Goal: Task Accomplishment & Management: Complete application form

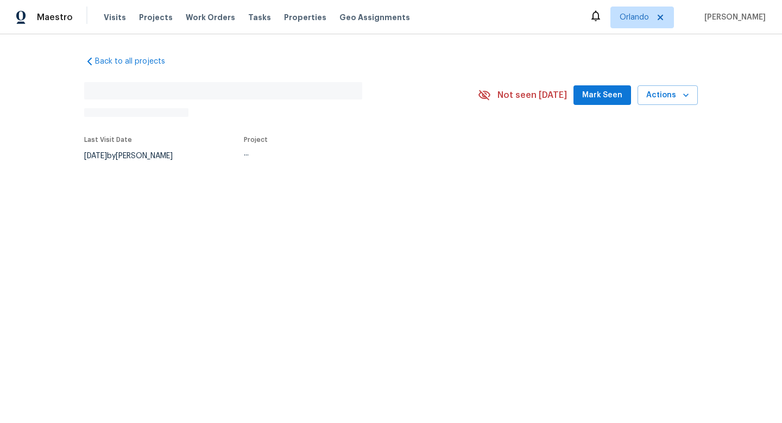
click at [120, 155] on div "8/9/2025 by Luis Pedro Ocampo Alvizuris" at bounding box center [135, 155] width 102 height 13
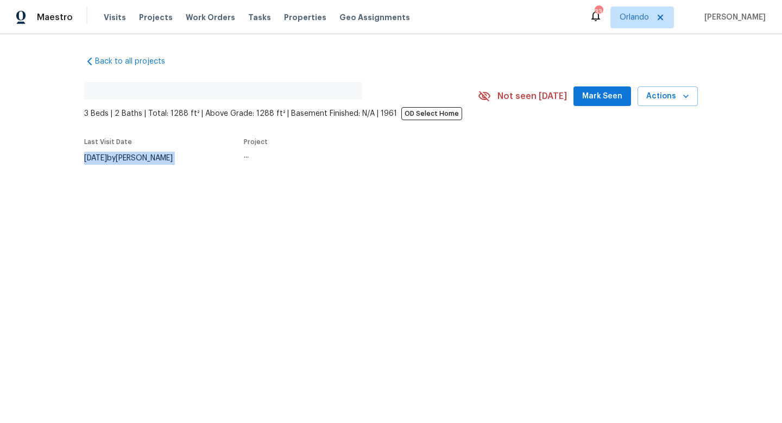
click at [120, 155] on div "8/9/2025 by Luis Pedro Ocampo Alvizuris" at bounding box center [135, 158] width 102 height 13
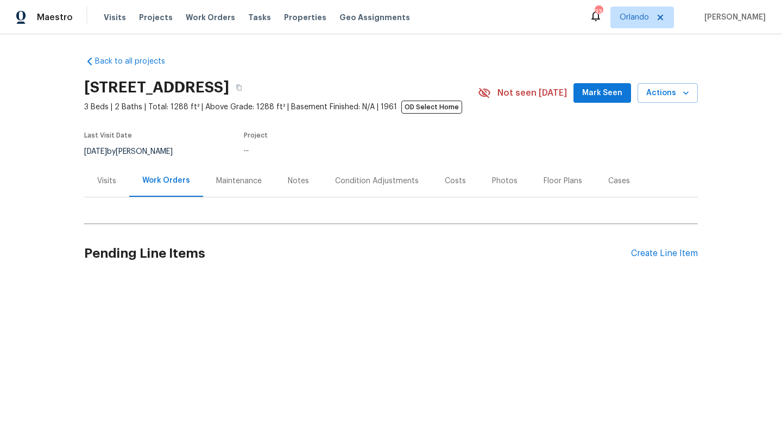
click at [276, 178] on div "Notes" at bounding box center [298, 181] width 47 height 32
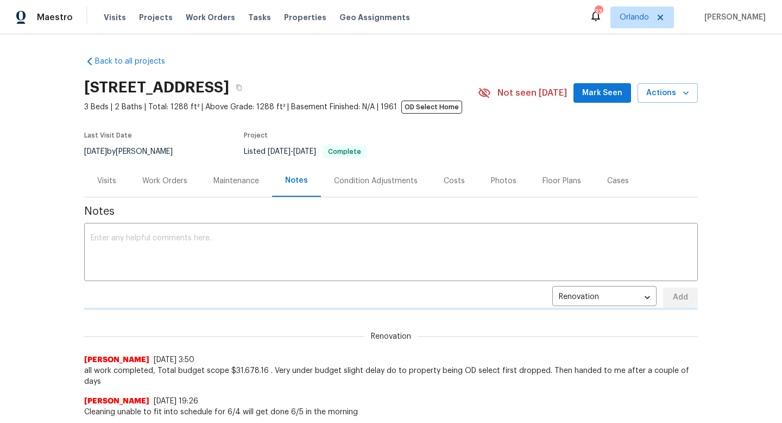
click at [115, 181] on div "Visits" at bounding box center [106, 180] width 19 height 11
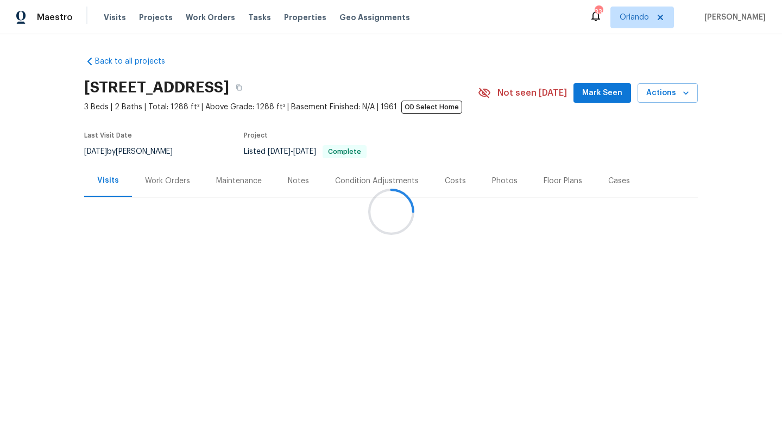
click at [115, 151] on div at bounding box center [391, 211] width 782 height 423
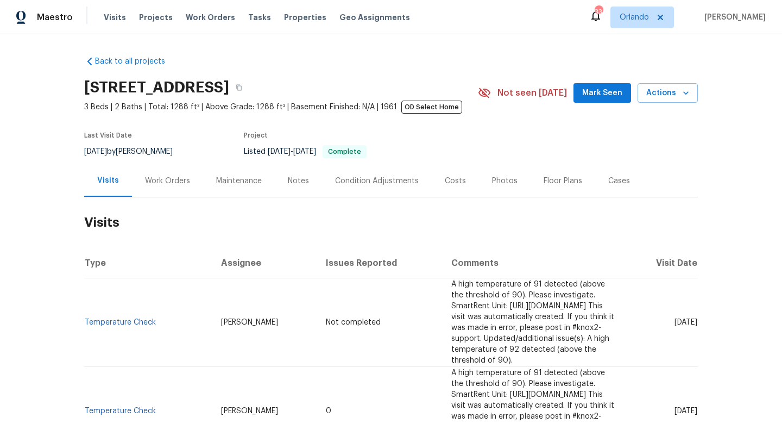
click at [107, 154] on span "8/9/2025" at bounding box center [95, 152] width 23 height 8
copy div "8/9/2025 by Luis Pedro Ocampo Alvizuris"
click at [187, 173] on div "Work Orders" at bounding box center [167, 181] width 71 height 32
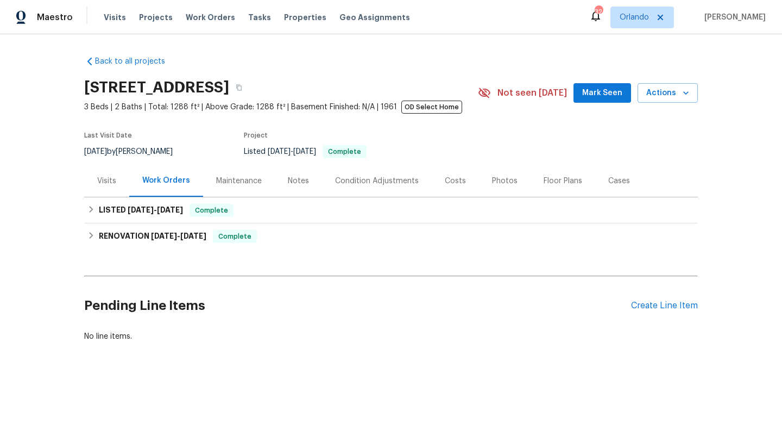
click at [109, 180] on div "Visits" at bounding box center [106, 180] width 19 height 11
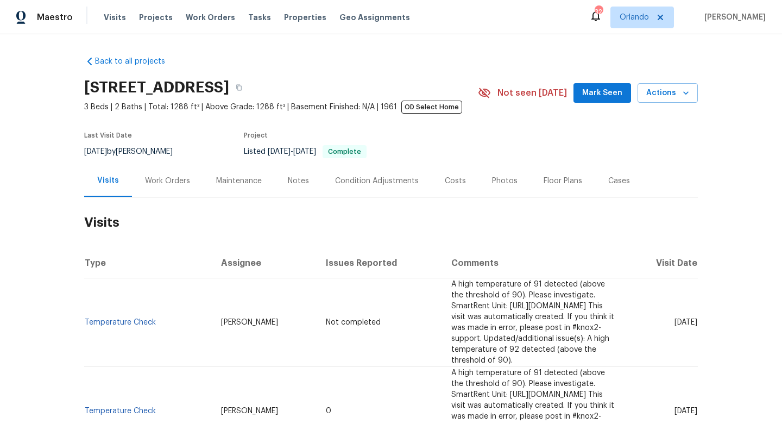
click at [167, 179] on div "Work Orders" at bounding box center [167, 180] width 45 height 11
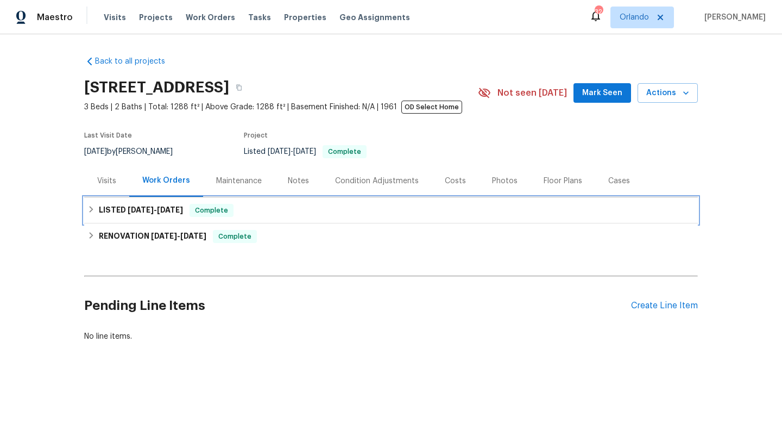
click at [144, 209] on span "6/6/25" at bounding box center [141, 210] width 26 height 8
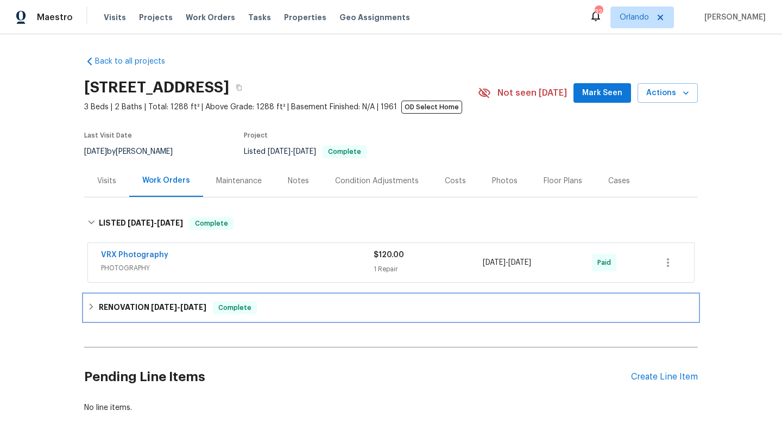
click at [142, 302] on h6 "RENOVATION 5/13/25 - 6/5/25" at bounding box center [153, 307] width 108 height 13
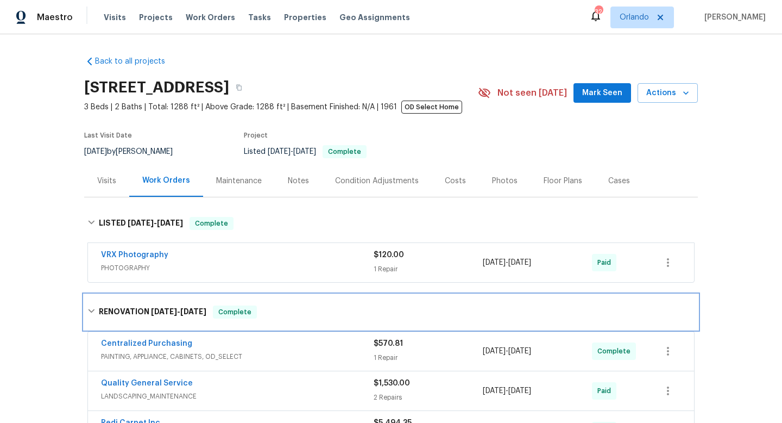
scroll to position [60, 0]
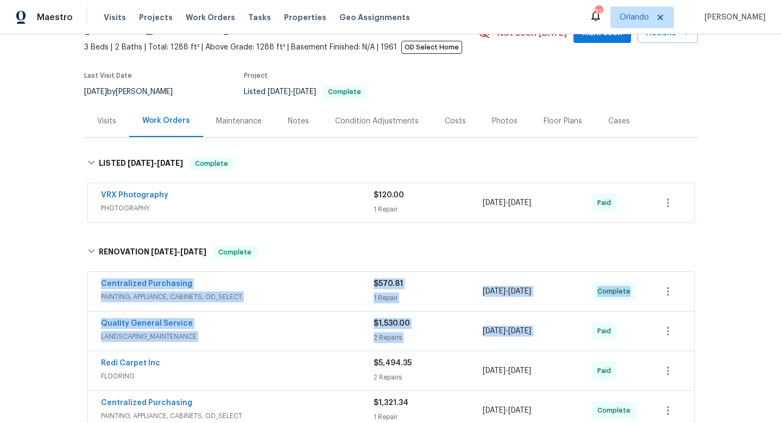
drag, startPoint x: 93, startPoint y: 280, endPoint x: 633, endPoint y: 311, distance: 540.8
click at [635, 313] on div "Centralized Purchasing PAINTING, APPLIANCE, CABINETS, OD_SELECT $570.81 1 Repai…" at bounding box center [390, 411] width 607 height 278
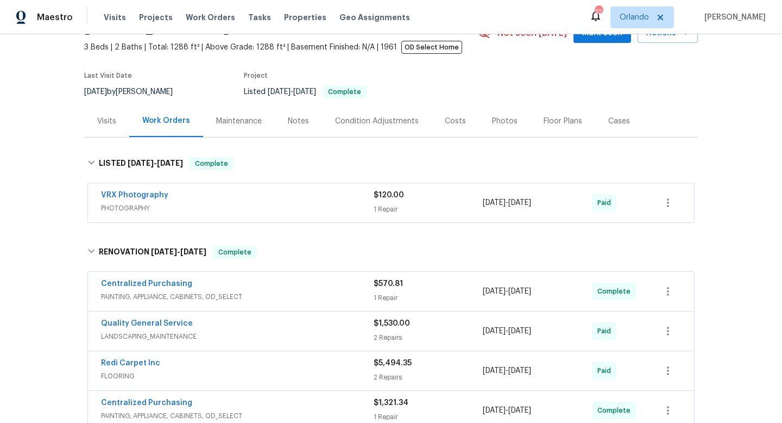
click at [53, 254] on div "Back to all projects 174 Gardenia Ave, Camarillo, CA 93010 3 Beds | 2 Baths | T…" at bounding box center [391, 228] width 782 height 388
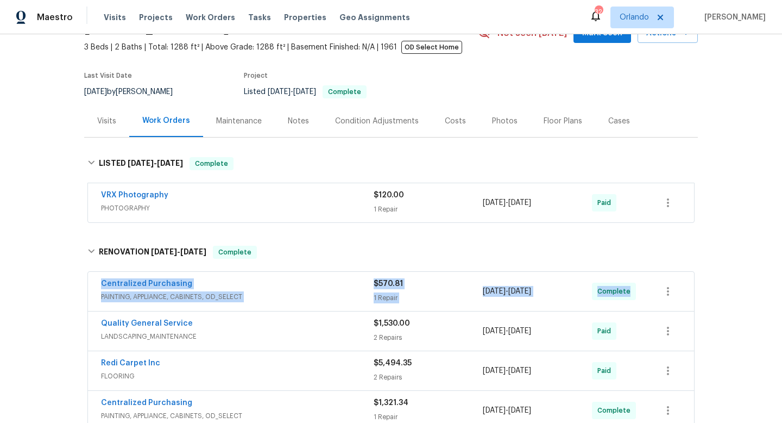
drag, startPoint x: 90, startPoint y: 278, endPoint x: 781, endPoint y: 286, distance: 690.9
click at [781, 286] on div "Back to all projects 174 Gardenia Ave, Camarillo, CA 93010 3 Beds | 2 Baths | T…" at bounding box center [391, 228] width 782 height 388
copy div "Centralized Purchasing PAINTING, APPLIANCE, CABINETS, OD_SELECT $570.81 1 Repai…"
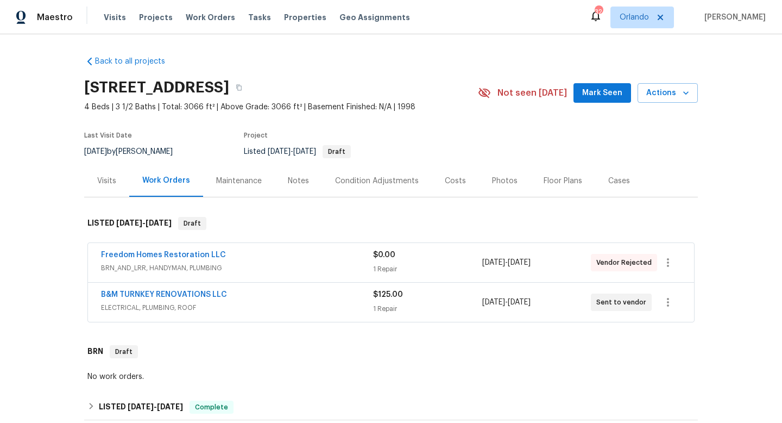
click at [312, 290] on div "B&M TURNKEY RENOVATIONS LLC" at bounding box center [237, 295] width 272 height 13
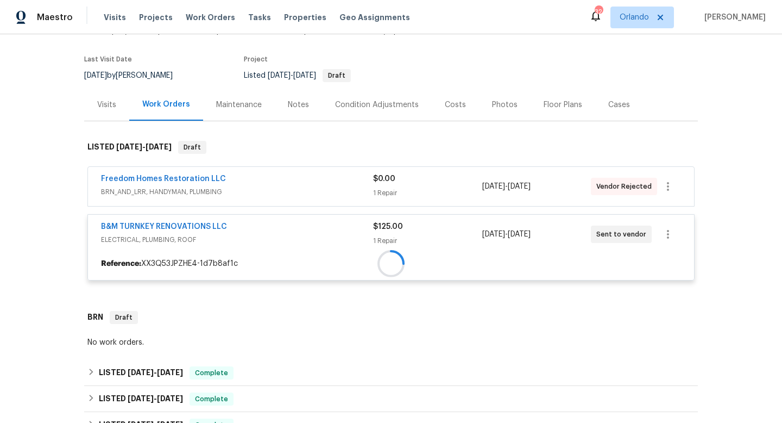
scroll to position [87, 0]
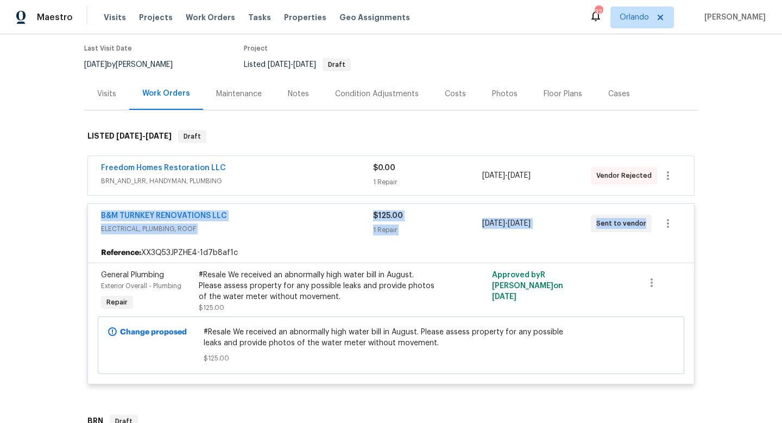
drag, startPoint x: 139, startPoint y: 211, endPoint x: 635, endPoint y: 241, distance: 496.8
click at [652, 235] on div "B&M TURNKEY RENOVATIONS LLC ELECTRICAL, PLUMBING, ROOF $125.00 1 Repair 9/4/202…" at bounding box center [391, 223] width 606 height 39
copy div "B&M TURNKEY RENOVATIONS LLC ELECTRICAL, PLUMBING, ROOF $125.00 1 Repair 9/4/202…"
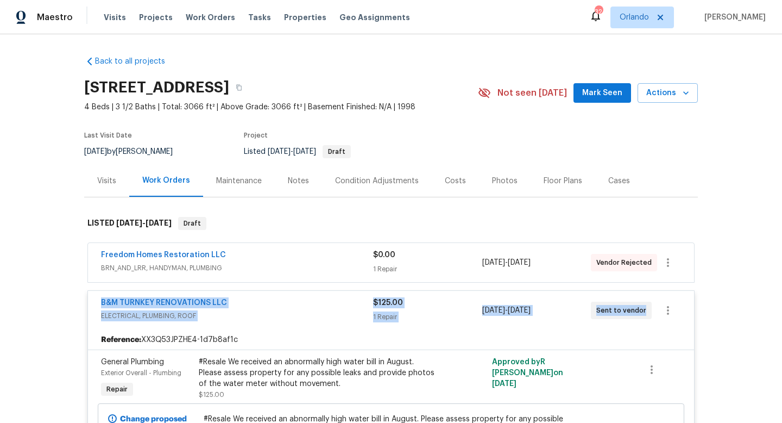
click at [107, 150] on span "8/26/2025" at bounding box center [95, 152] width 23 height 8
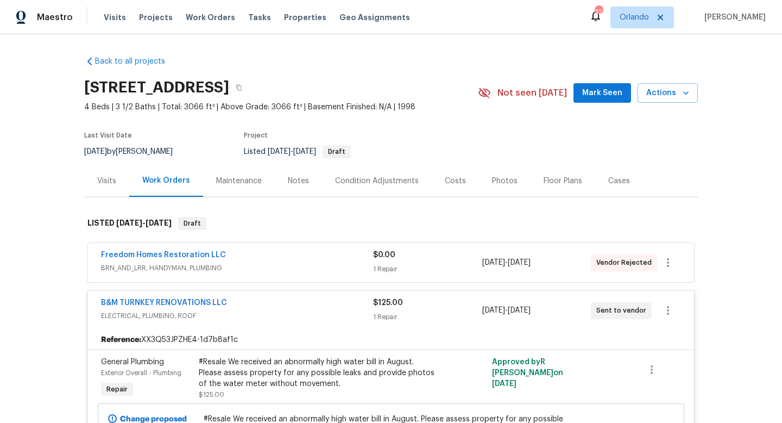
click at [107, 150] on span "8/26/2025" at bounding box center [95, 152] width 23 height 8
copy div "8/26/2025 by Bobby Fortin"
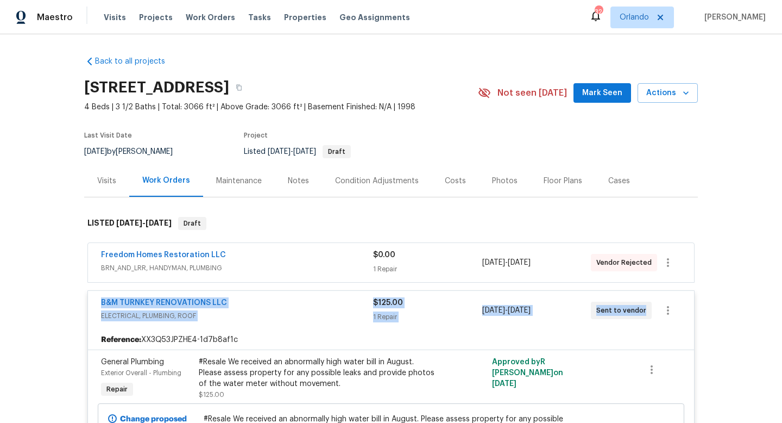
drag, startPoint x: 92, startPoint y: 292, endPoint x: 762, endPoint y: 291, distance: 669.7
click at [762, 291] on div "Back to all projects 18122 Sugar Brooke Dr, Tampa, FL 33647 4 Beds | 3 1/2 Bath…" at bounding box center [391, 228] width 782 height 388
copy div "B&M TURNKEY RENOVATIONS LLC ELECTRICAL, PLUMBING, ROOF $125.00 1 Repair 9/4/202…"
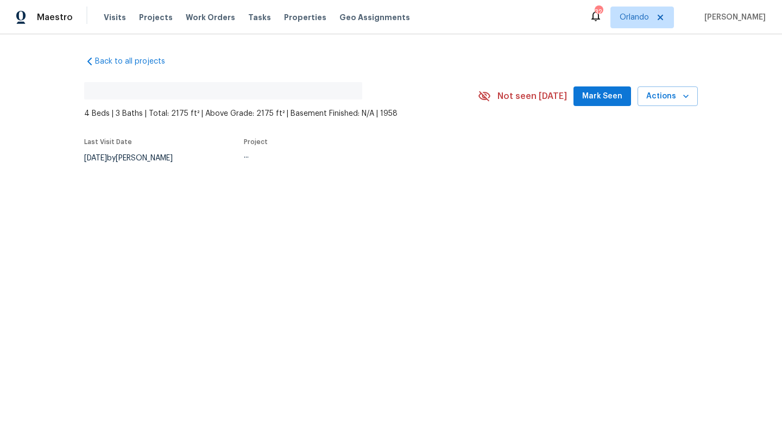
click at [125, 159] on div "Last Visit Date [DATE] by [PERSON_NAME] Project ..." at bounding box center [268, 151] width 368 height 39
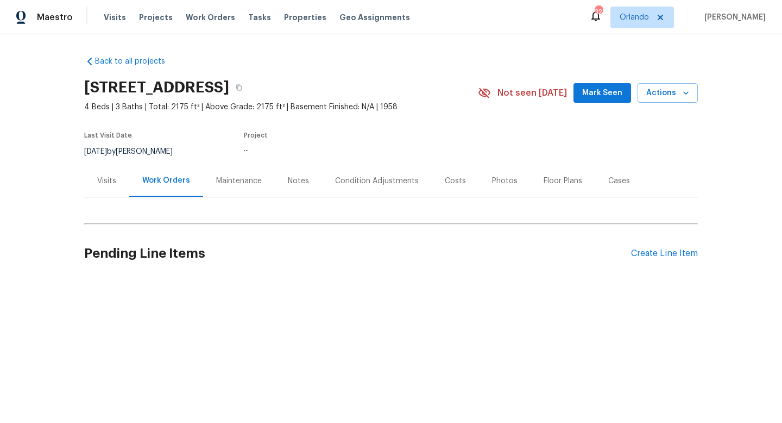
click at [125, 159] on div "Last Visit Date [DATE] by [PERSON_NAME] Project ..." at bounding box center [268, 144] width 368 height 39
copy div "[DATE] by [PERSON_NAME]"
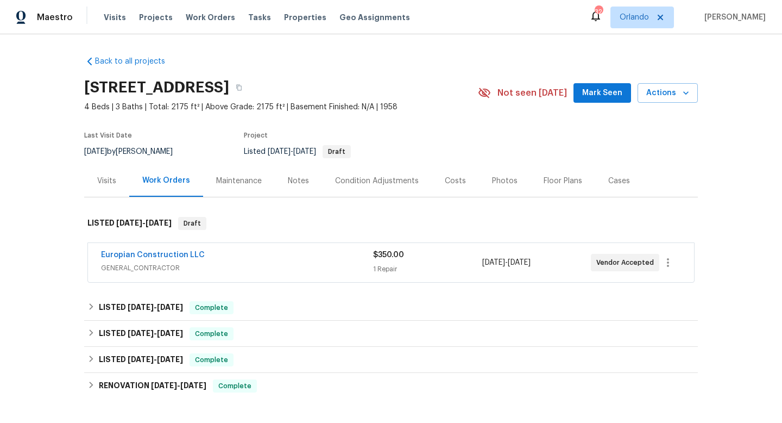
click at [237, 267] on span "GENERAL_CONTRACTOR" at bounding box center [237, 267] width 272 height 11
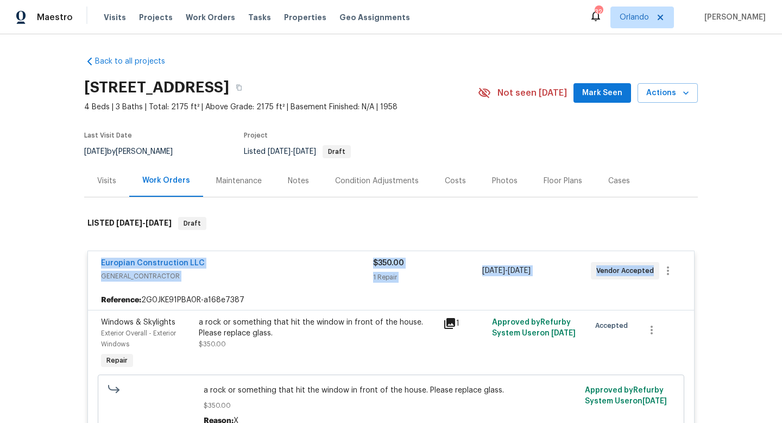
drag, startPoint x: 95, startPoint y: 259, endPoint x: 668, endPoint y: 270, distance: 573.1
click at [668, 270] on div "Europian Construction LLC GENERAL_CONTRACTOR $350.00 1 Repair 9/2/2025 - 9/5/20…" at bounding box center [391, 270] width 606 height 39
copy div "Europian Construction LLC GENERAL_CONTRACTOR $350.00 1 Repair 9/2/2025 - 9/5/20…"
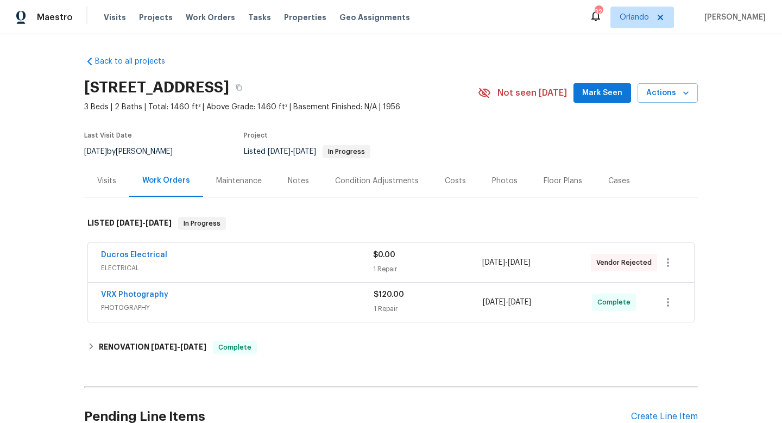
click at [141, 148] on div "8/30/2025 by Luis Pedro Ocampo Alvizuris" at bounding box center [135, 151] width 102 height 13
copy div "8/30/2025 by Luis Pedro Ocampo Alvizuris"
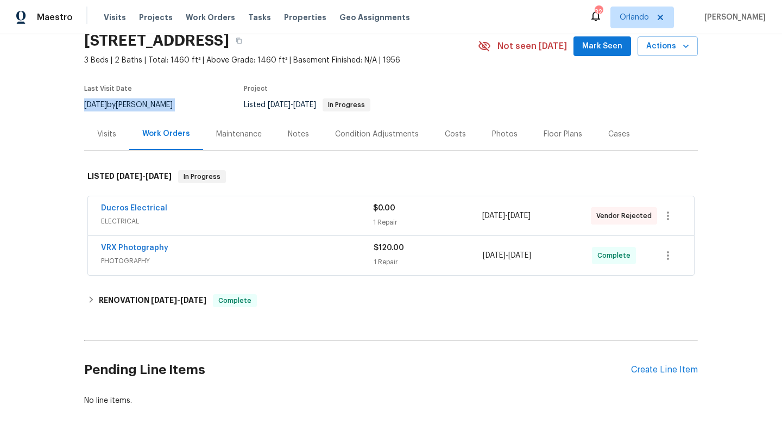
scroll to position [84, 0]
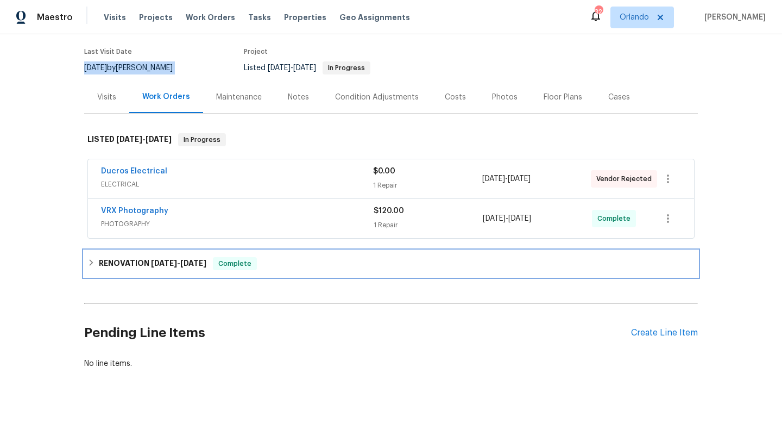
click at [171, 267] on span "8/8/25" at bounding box center [164, 263] width 26 height 8
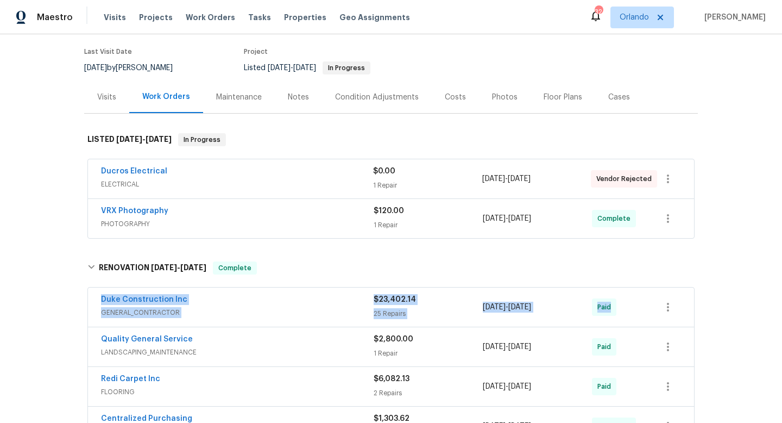
drag, startPoint x: 86, startPoint y: 306, endPoint x: 633, endPoint y: 326, distance: 547.8
click at [633, 328] on div "Duke Construction Inc GENERAL_CONTRACTOR $23,402.14 25 Repairs 8/6/2025 - 8/18/…" at bounding box center [391, 387] width 614 height 204
copy div "Duke Construction Inc GENERAL_CONTRACTOR $23,402.14 25 Repairs 8/6/2025 - 8/18/…"
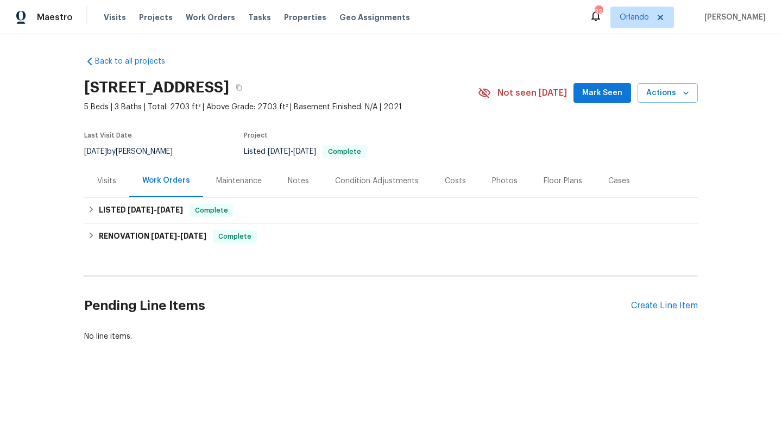
click at [137, 153] on div "7/18/2025 by Luis Pedro Ocampo Alvizuris" at bounding box center [135, 151] width 102 height 13
copy div "7/18/2025 by Luis Pedro Ocampo Alvizuris"
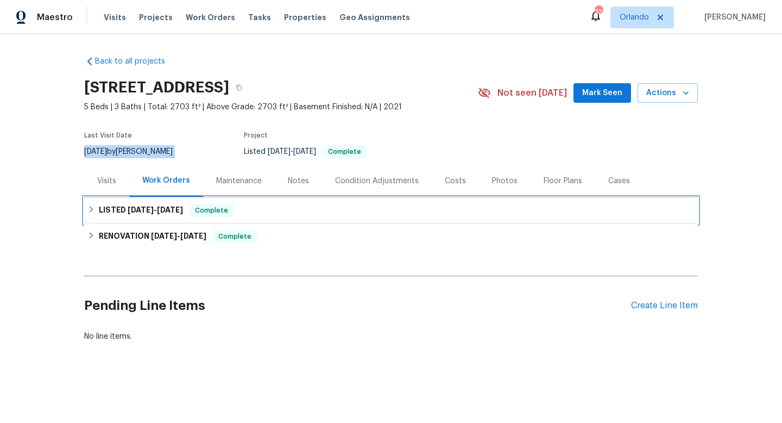
click at [149, 213] on span "7/12/25" at bounding box center [141, 210] width 26 height 8
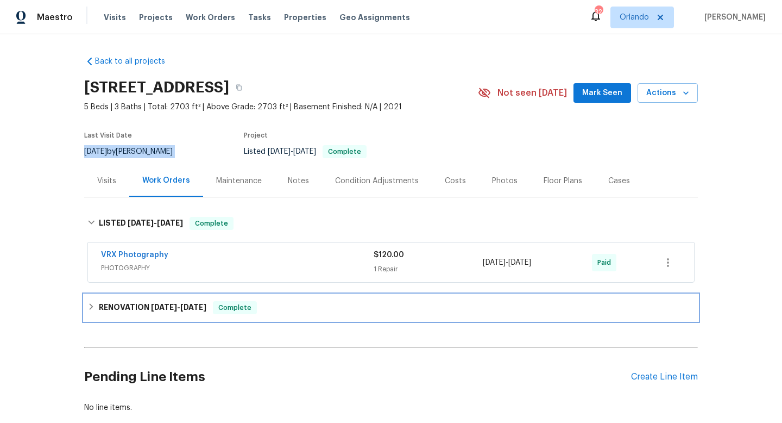
click at [116, 310] on h6 "RENOVATION 6/27/25 - 7/10/25" at bounding box center [153, 307] width 108 height 13
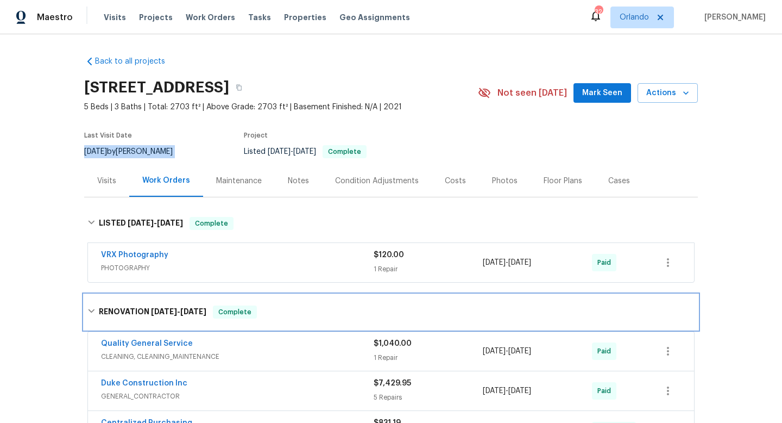
scroll to position [60, 0]
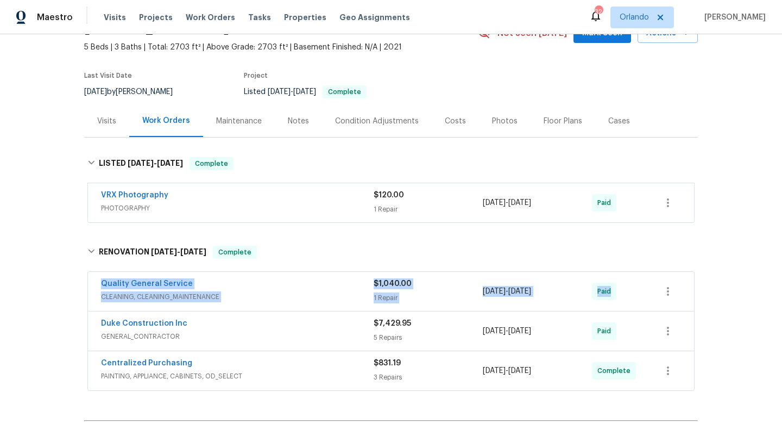
drag, startPoint x: 98, startPoint y: 294, endPoint x: 603, endPoint y: 314, distance: 505.5
click at [603, 311] on div "Quality General Service CLEANING, CLEANING_MAINTENANCE $1,040.00 1 Repair 6/27/…" at bounding box center [391, 291] width 606 height 39
copy div "Quality General Service CLEANING, CLEANING_MAINTENANCE $1,040.00 1 Repair 6/27/…"
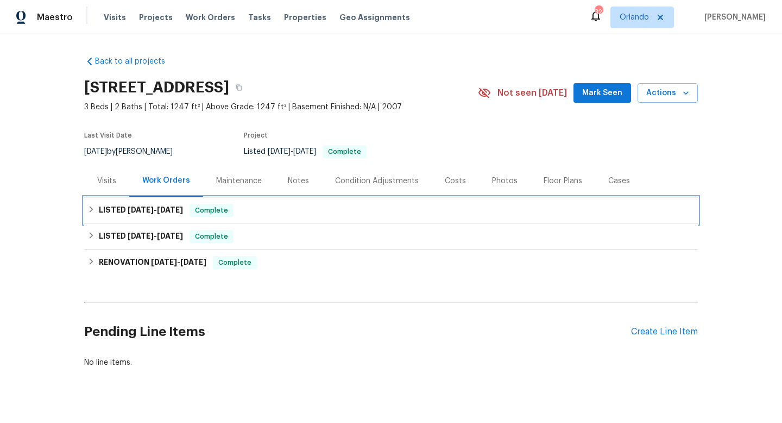
click at [119, 213] on h6 "LISTED [DATE] - [DATE]" at bounding box center [141, 210] width 84 height 13
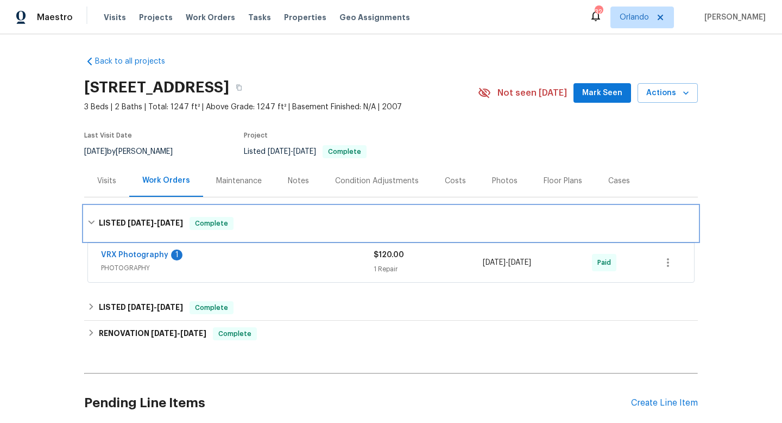
click at [146, 222] on span "[DATE]" at bounding box center [141, 223] width 26 height 8
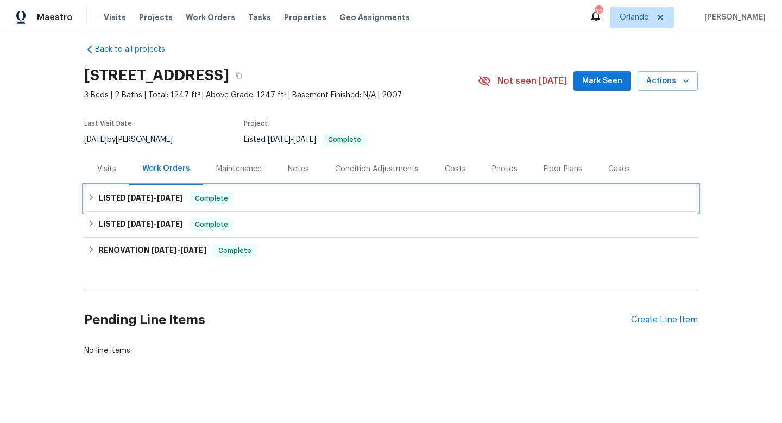
scroll to position [12, 0]
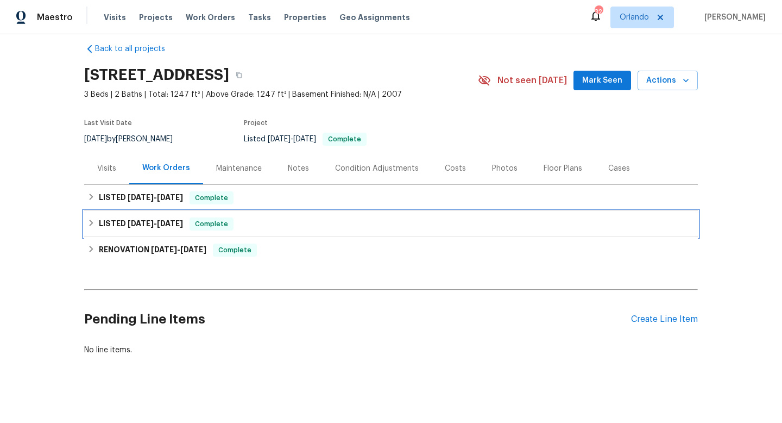
click at [146, 222] on span "[DATE]" at bounding box center [141, 223] width 26 height 8
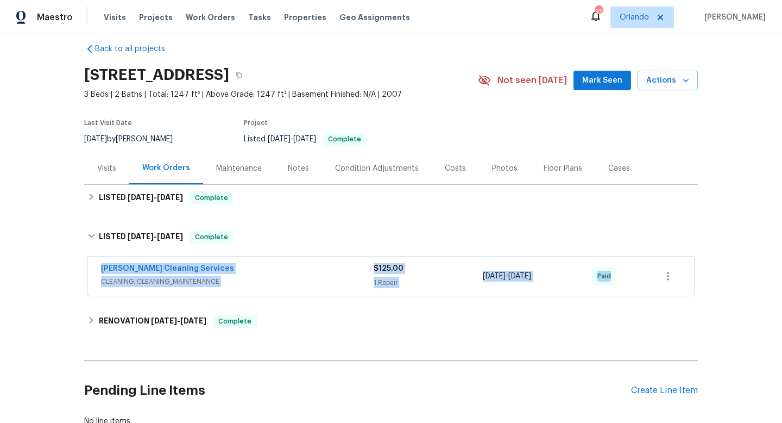
drag, startPoint x: 98, startPoint y: 265, endPoint x: 651, endPoint y: 276, distance: 553.6
click at [651, 277] on div "[PERSON_NAME] Cleaning Services CLEANING, CLEANING_MAINTENANCE $125.00 1 Repair…" at bounding box center [391, 275] width 606 height 39
copy div "[PERSON_NAME] Cleaning Services CLEANING, CLEANING_MAINTENANCE $125.00 1 Repair…"
click at [149, 138] on div "[DATE] by [PERSON_NAME]" at bounding box center [135, 139] width 102 height 13
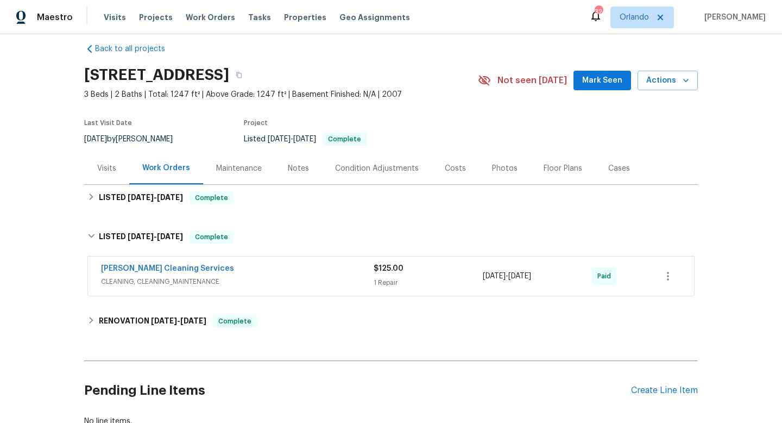
click at [149, 138] on div "[DATE] by [PERSON_NAME]" at bounding box center [135, 139] width 102 height 13
copy div "[DATE] by [PERSON_NAME]"
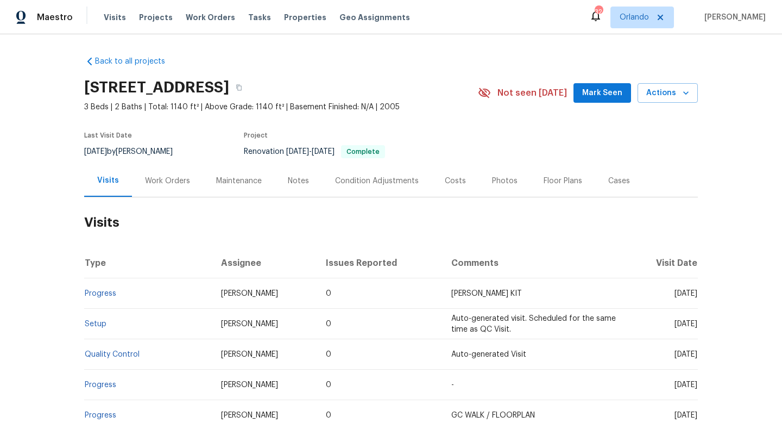
click at [156, 186] on div "Work Orders" at bounding box center [167, 181] width 71 height 32
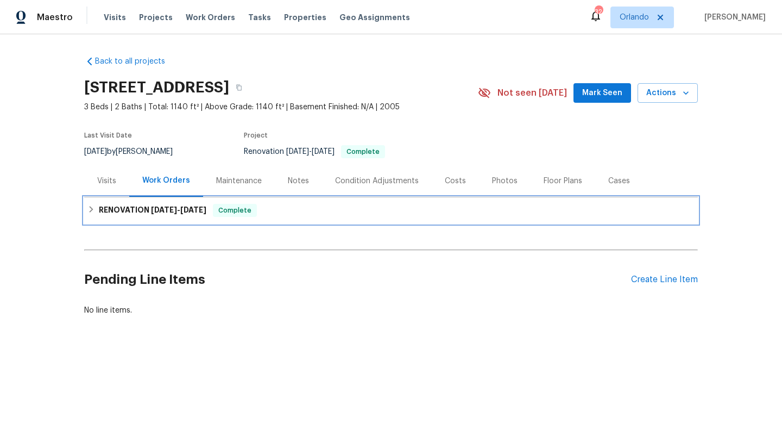
click at [171, 206] on span "[DATE]" at bounding box center [164, 210] width 26 height 8
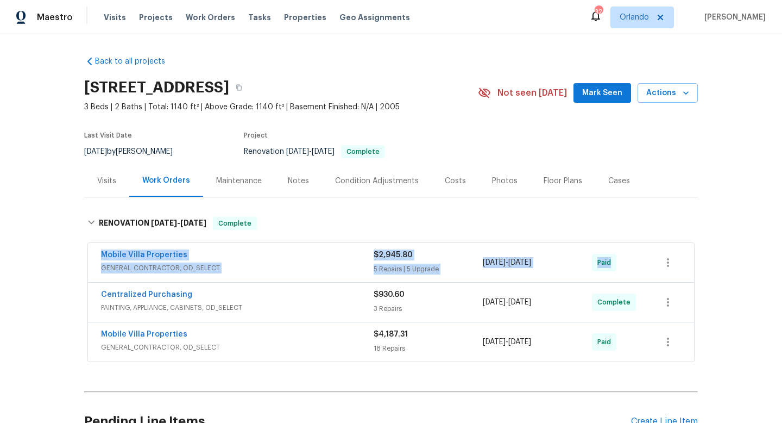
drag, startPoint x: 98, startPoint y: 255, endPoint x: 676, endPoint y: 276, distance: 578.3
click at [676, 276] on div "Mobile Villa Properties GENERAL_CONTRACTOR, OD_SELECT $2,945.80 5 Repairs | 5 U…" at bounding box center [391, 262] width 606 height 39
copy div "Mobile Villa Properties GENERAL_CONTRACTOR, OD_SELECT $2,945.80 5 Repairs | 5 U…"
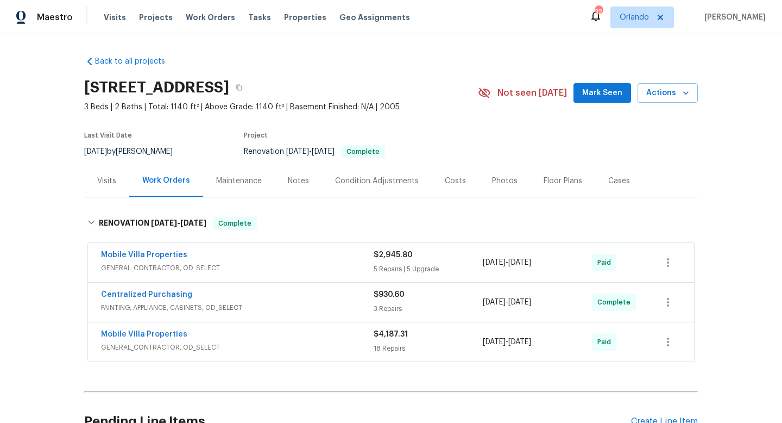
click at [103, 182] on div "Visits" at bounding box center [106, 180] width 19 height 11
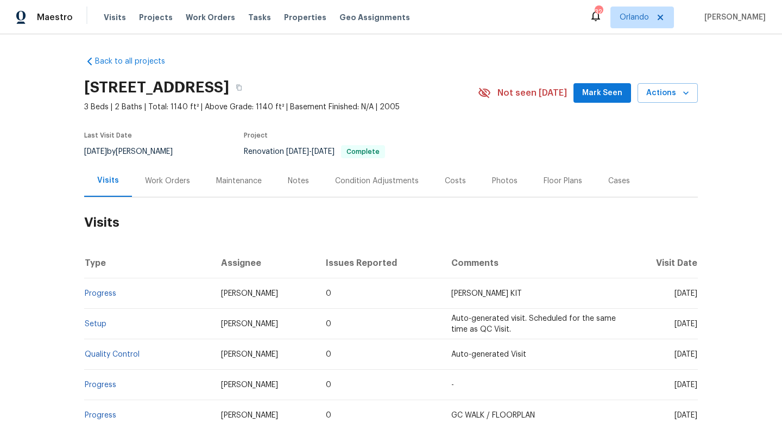
click at [121, 158] on div "Last Visit Date [DATE] by [PERSON_NAME] Project Renovation [DATE] - [DATE] Comp…" at bounding box center [268, 144] width 368 height 39
copy div "[DATE] by [PERSON_NAME]"
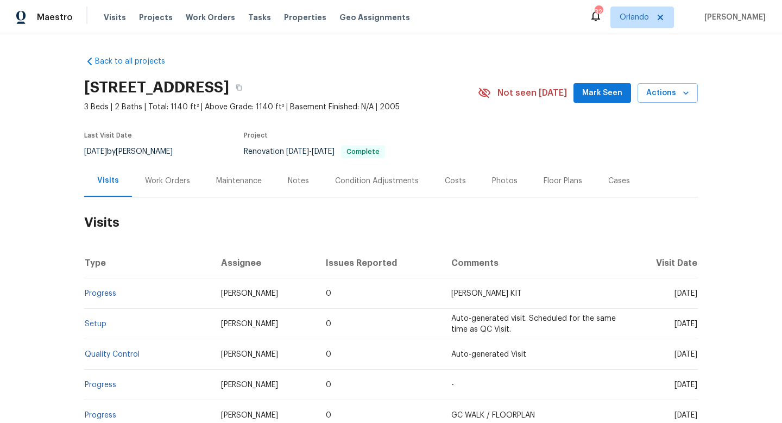
click at [157, 184] on div "Work Orders" at bounding box center [167, 180] width 45 height 11
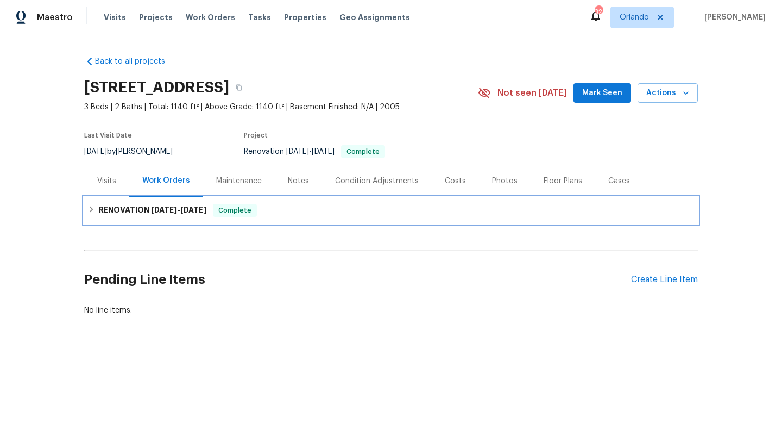
click at [143, 213] on h6 "RENOVATION [DATE] - [DATE]" at bounding box center [153, 210] width 108 height 13
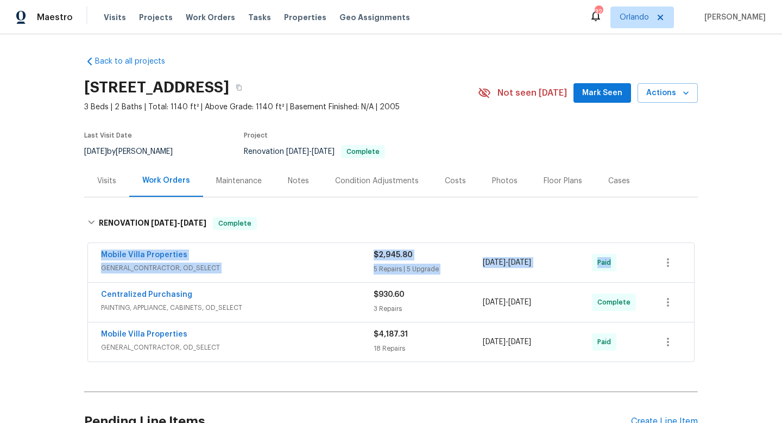
drag, startPoint x: 91, startPoint y: 251, endPoint x: 632, endPoint y: 266, distance: 540.6
click at [634, 268] on div "Mobile Villa Properties GENERAL_CONTRACTOR, OD_SELECT $2,945.80 5 Repairs | 5 U…" at bounding box center [391, 262] width 606 height 39
copy div "Mobile Villa Properties GENERAL_CONTRACTOR, OD_SELECT $2,945.80 5 Repairs | 5 U…"
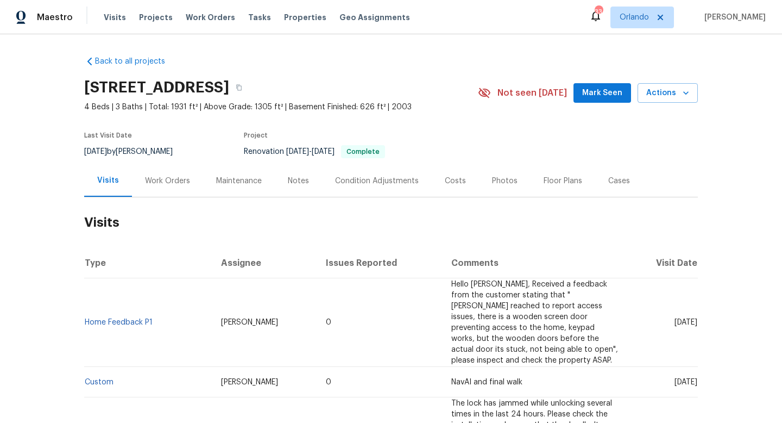
click at [381, 232] on h2 "Visits" at bounding box center [391, 222] width 614 height 51
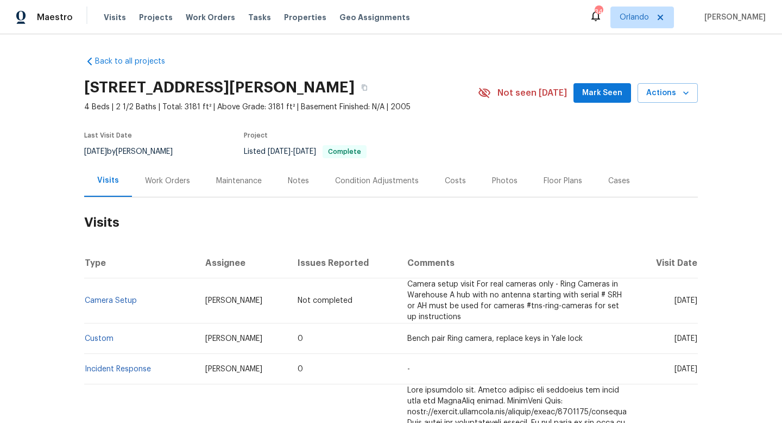
click at [171, 148] on div "9/4/2025 by Brian Borntrager" at bounding box center [135, 151] width 102 height 13
copy div "9/4/2025 by Brian Borntrager"
click at [145, 185] on div "Work Orders" at bounding box center [167, 180] width 45 height 11
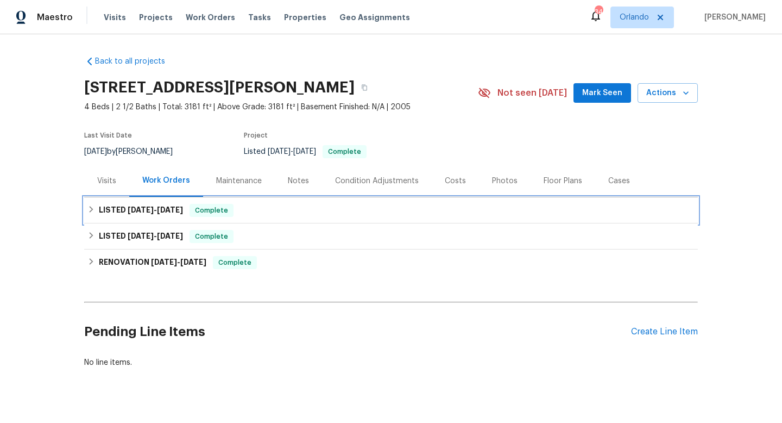
click at [146, 212] on span "4/22/25" at bounding box center [141, 210] width 26 height 8
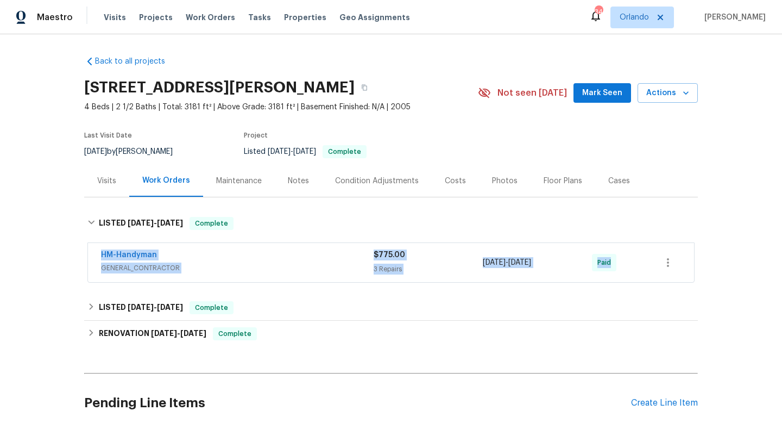
drag, startPoint x: 90, startPoint y: 251, endPoint x: 666, endPoint y: 267, distance: 577.0
click at [669, 269] on div "HM-Handyman GENERAL_CONTRACTOR $775.00 3 Repairs 4/22/2025 - 4/29/2025 Paid" at bounding box center [391, 262] width 606 height 39
copy div "HM-Handyman GENERAL_CONTRACTOR $775.00 3 Repairs 4/22/2025 - 4/29/2025 Paid LIS…"
click at [70, 249] on div "Back to all projects 3201 W Saint Catherine Ave, Phoenix, AZ 85041 4 Beds | 2 1…" at bounding box center [391, 228] width 782 height 388
click at [222, 272] on span "GENERAL_CONTRACTOR" at bounding box center [237, 267] width 273 height 11
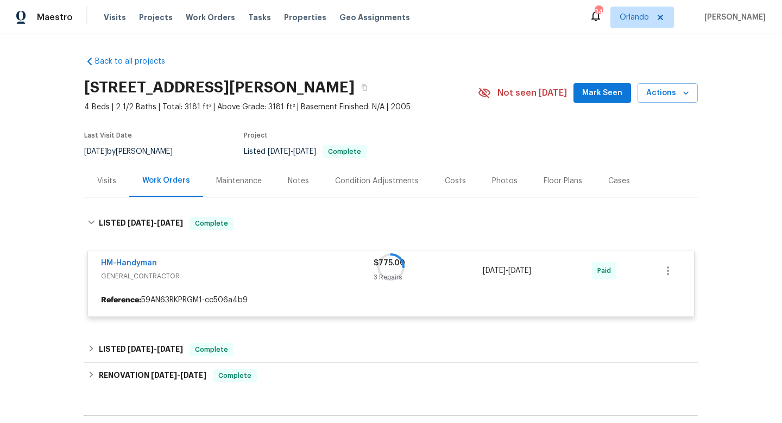
scroll to position [105, 0]
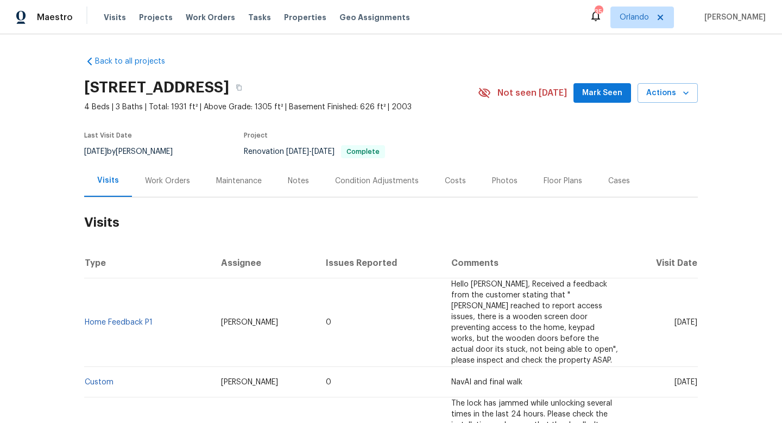
click at [147, 155] on div "[DATE] by [PERSON_NAME]" at bounding box center [135, 151] width 102 height 13
copy div "[DATE] by [PERSON_NAME]"
click at [161, 181] on div "Work Orders" at bounding box center [167, 180] width 45 height 11
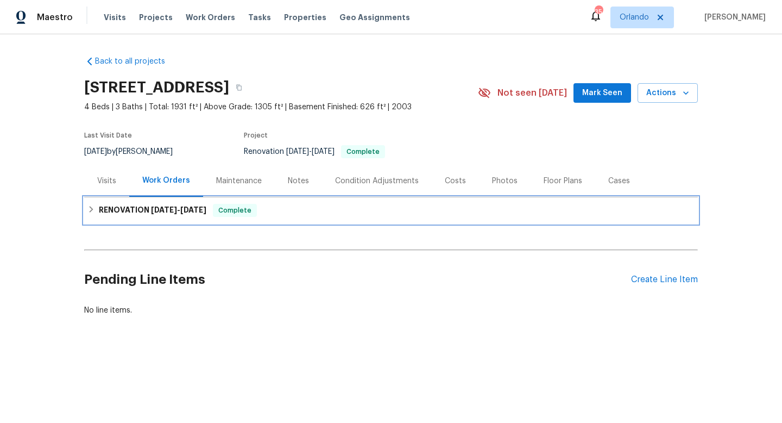
click at [163, 214] on h6 "RENOVATION 7/28/25 - 8/13/25" at bounding box center [153, 210] width 108 height 13
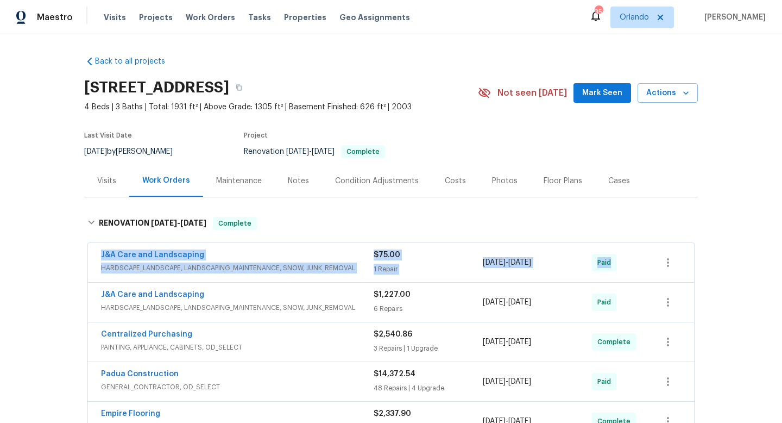
drag, startPoint x: 98, startPoint y: 248, endPoint x: 632, endPoint y: 267, distance: 534.3
click at [634, 269] on div "J&A Care and Landscaping HARDSCAPE_LANDSCAPE, LANDSCAPING_MAINTENANCE, SNOW, JU…" at bounding box center [391, 262] width 606 height 39
copy div "J&A Care and Landscaping HARDSCAPE_LANDSCAPE, LANDSCAPING_MAINTENANCE, SNOW, JU…"
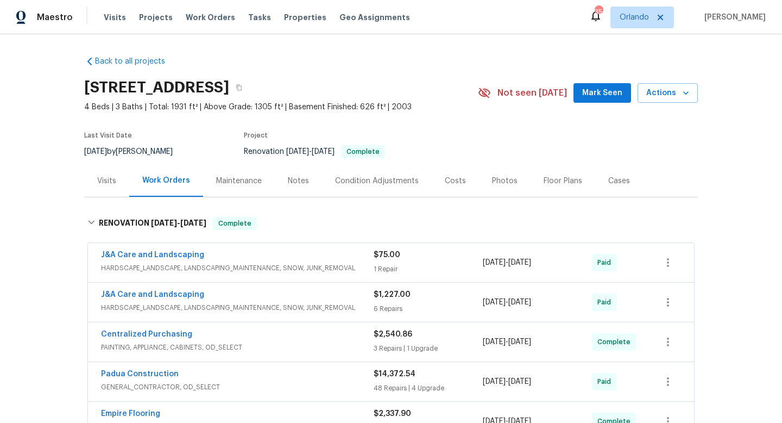
click at [27, 230] on div "Back to all projects 5019 Woodspring Dr, Hope Mills, NC 28348 4 Beds | 3 Baths …" at bounding box center [391, 228] width 782 height 388
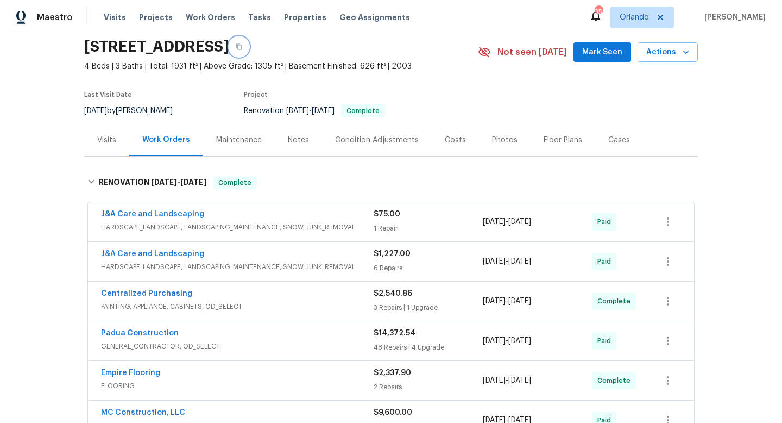
click at [242, 45] on icon "button" at bounding box center [238, 47] width 5 height 6
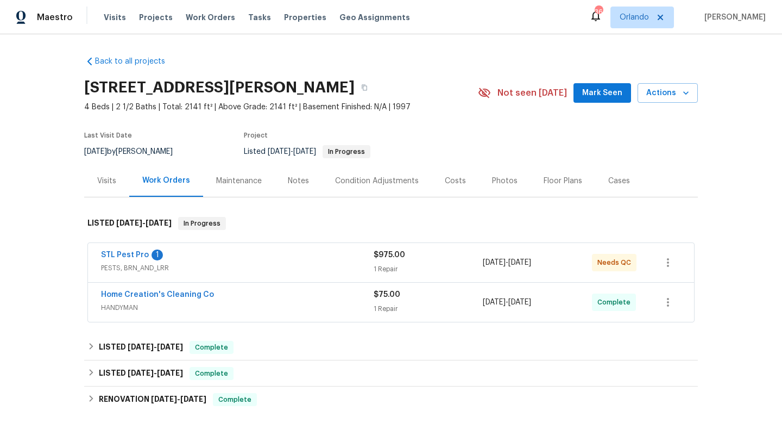
click at [617, 177] on div "Cases" at bounding box center [619, 180] width 22 height 11
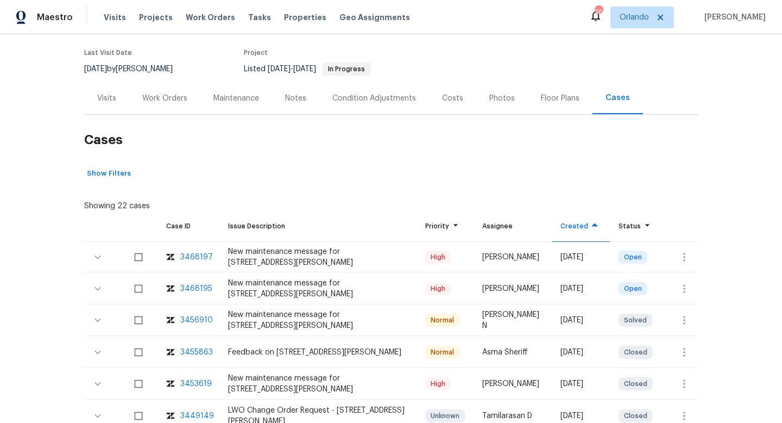
scroll to position [254, 0]
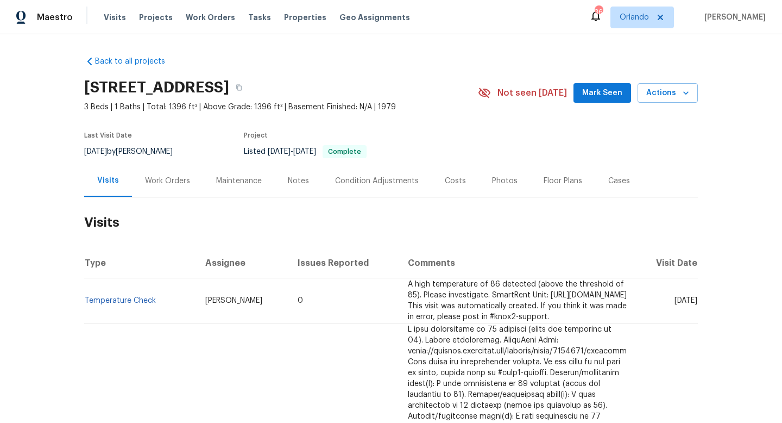
click at [156, 183] on div "Work Orders" at bounding box center [167, 180] width 45 height 11
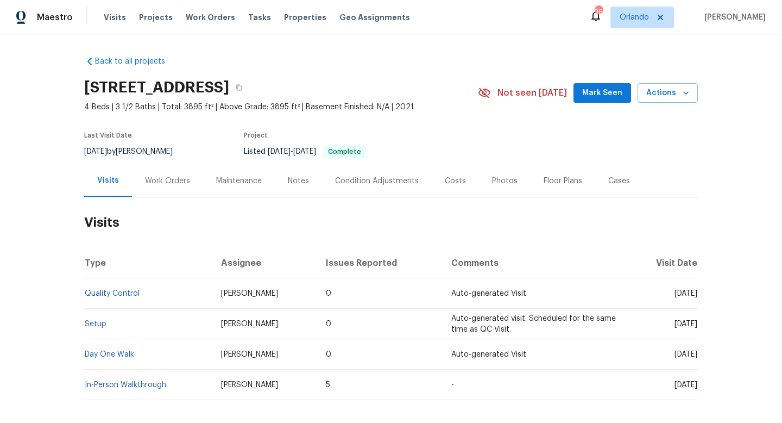
click at [172, 185] on div "Work Orders" at bounding box center [167, 180] width 45 height 11
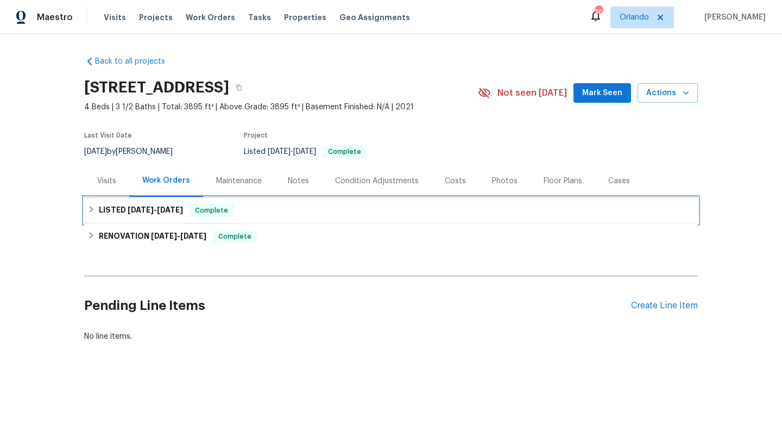
click at [160, 214] on h6 "LISTED 8/25/25 - 8/26/25" at bounding box center [141, 210] width 84 height 13
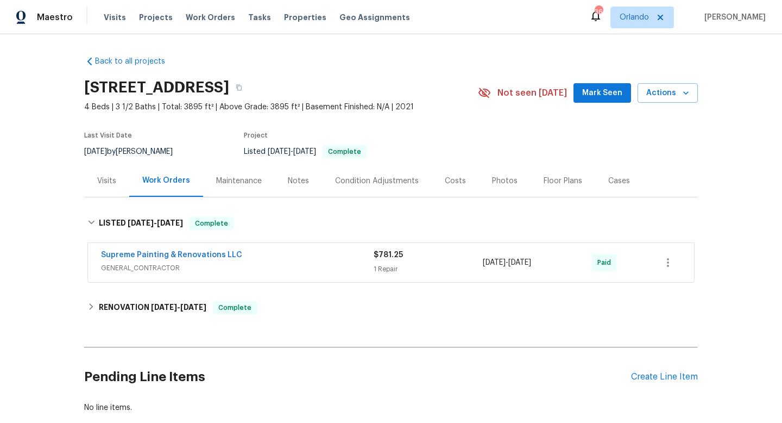
click at [109, 183] on div "Visits" at bounding box center [106, 180] width 19 height 11
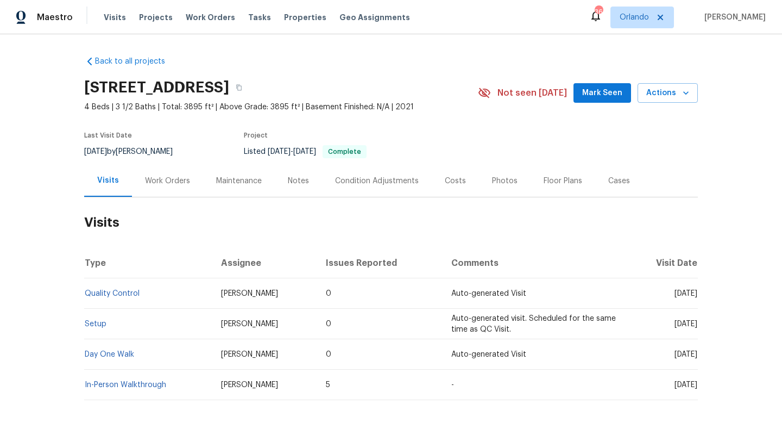
click at [147, 179] on div "Work Orders" at bounding box center [167, 180] width 45 height 11
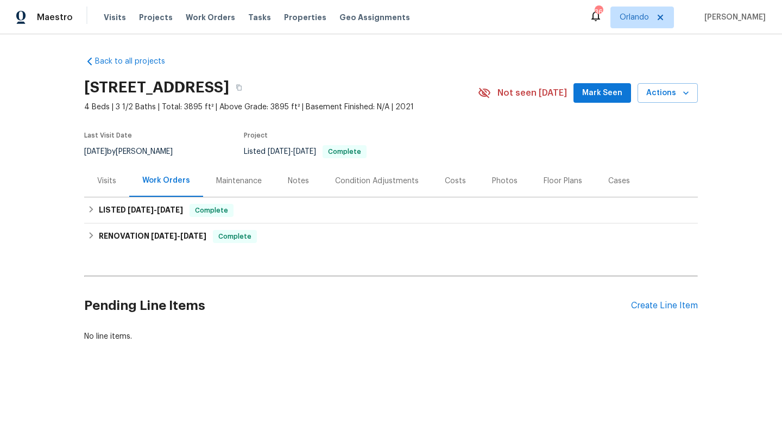
click at [608, 185] on div "Cases" at bounding box center [619, 180] width 22 height 11
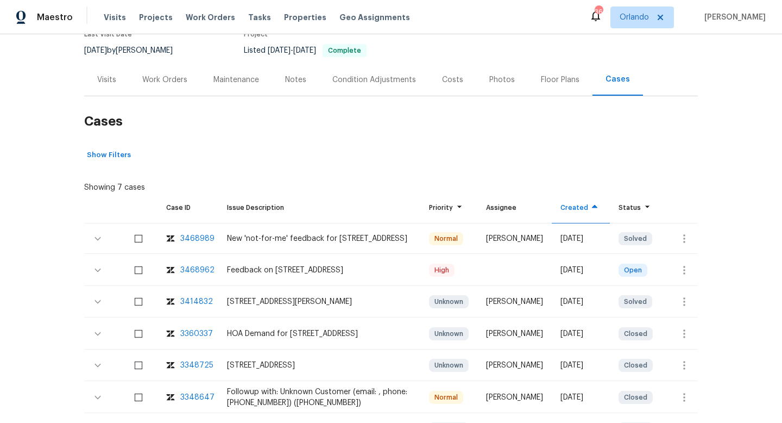
scroll to position [116, 0]
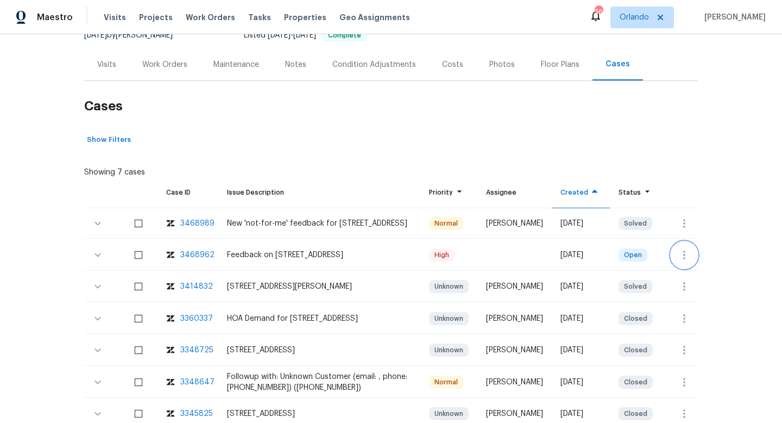
click at [678, 253] on icon "button" at bounding box center [684, 254] width 13 height 13
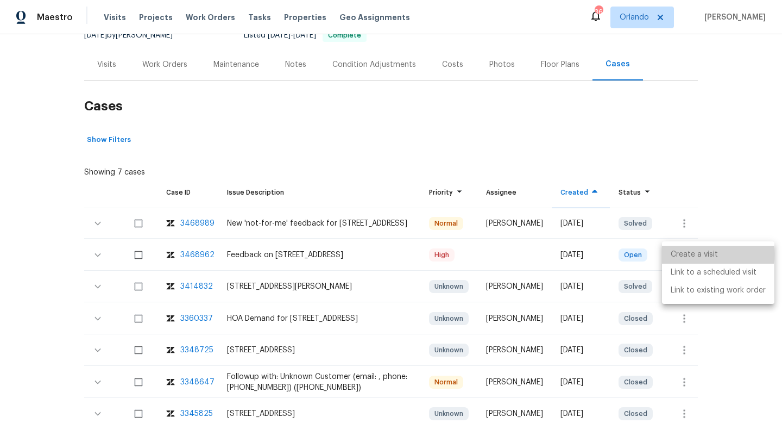
click at [678, 254] on li "Create a visit" at bounding box center [718, 254] width 112 height 18
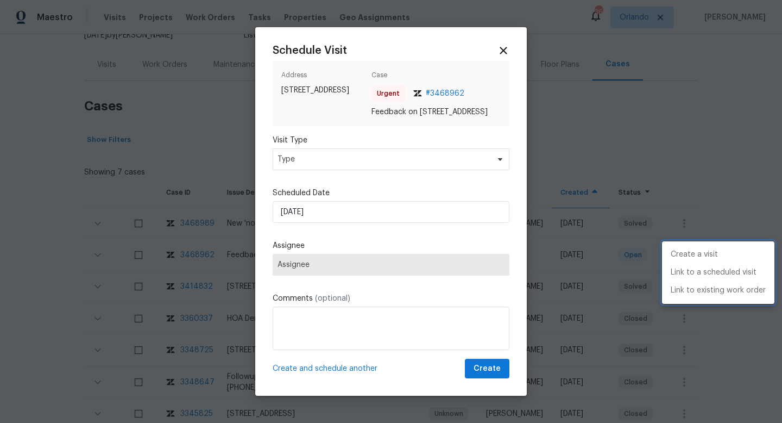
click at [311, 167] on div at bounding box center [391, 211] width 782 height 423
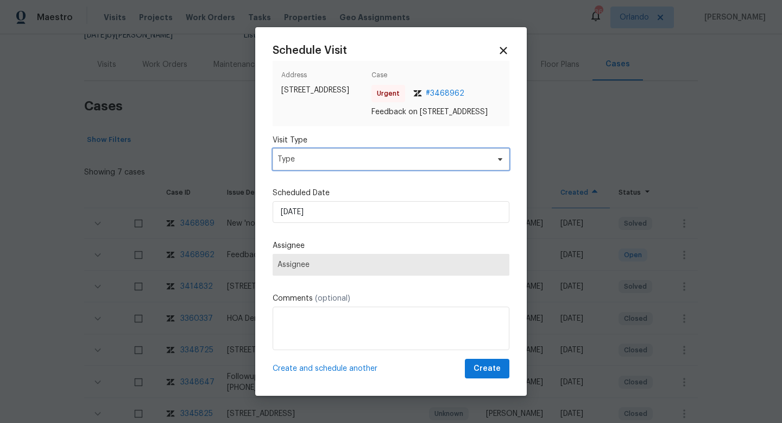
click at [300, 165] on span "Type" at bounding box center [383, 159] width 211 height 11
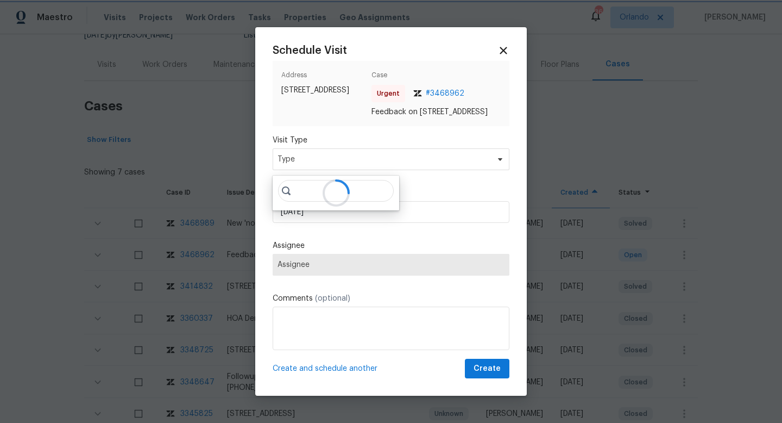
click at [345, 152] on div "Visit Type Type" at bounding box center [391, 152] width 237 height 35
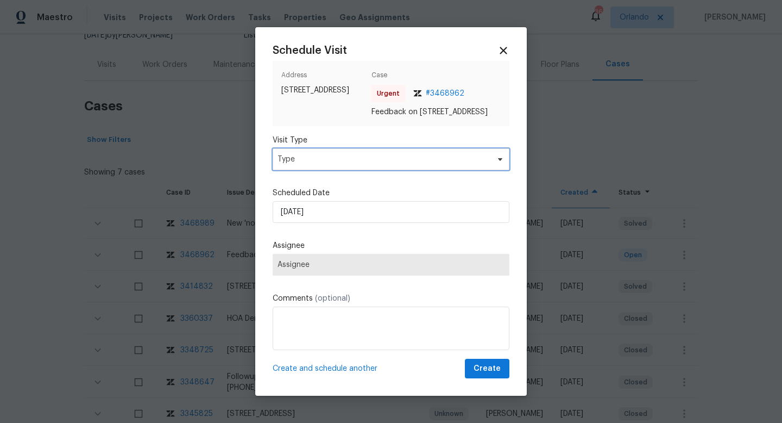
click at [286, 165] on span "Type" at bounding box center [383, 159] width 211 height 11
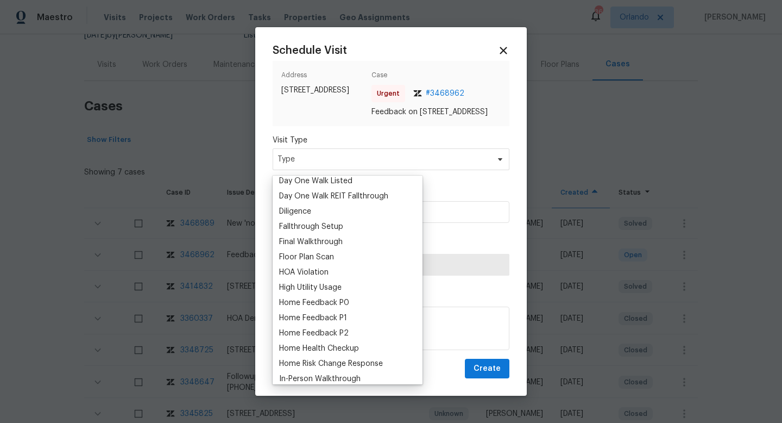
scroll to position [242, 0]
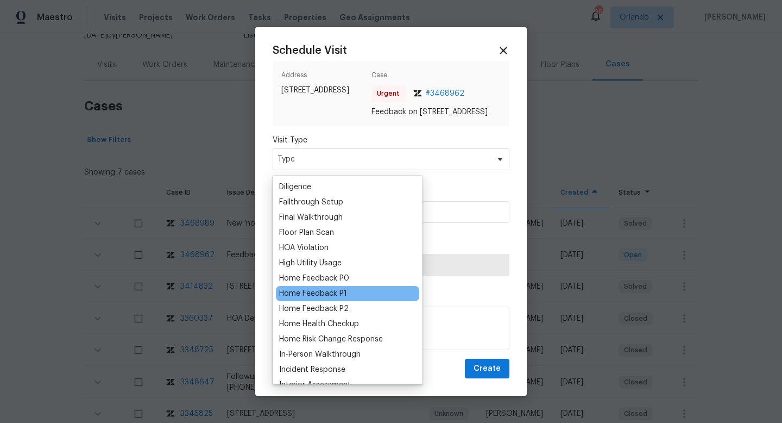
click at [334, 291] on div "Home Feedback P1" at bounding box center [313, 293] width 68 height 11
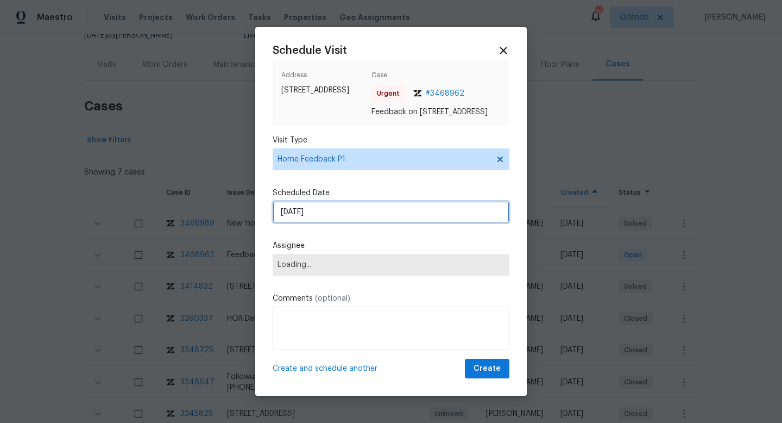
click at [305, 216] on input "05/09/2025" at bounding box center [391, 212] width 237 height 22
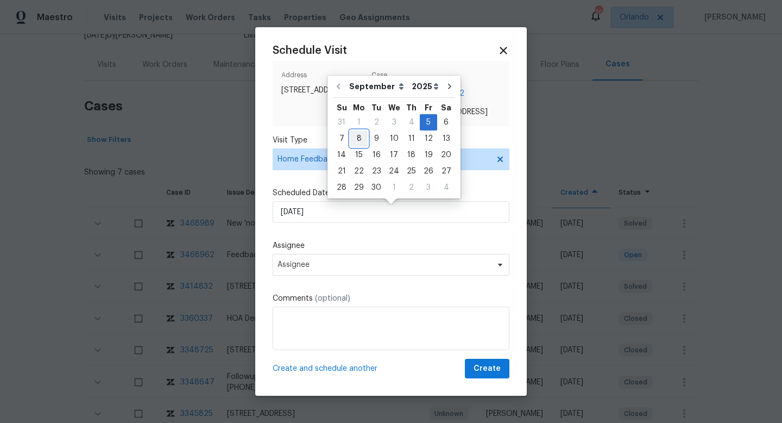
click at [358, 137] on div "8" at bounding box center [358, 138] width 17 height 15
type input "08/09/2025"
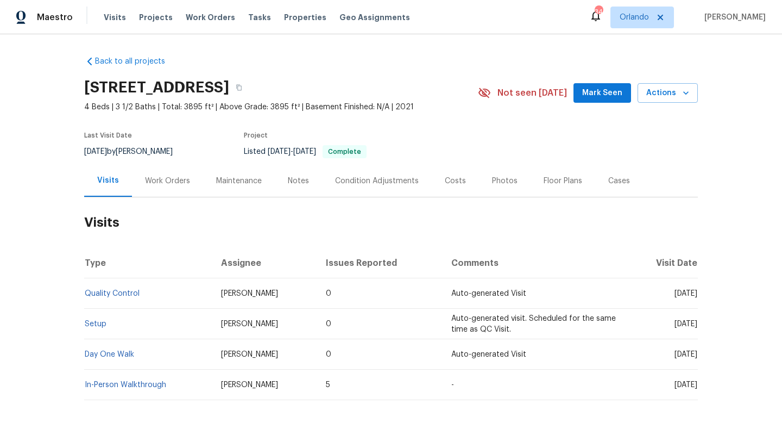
click at [157, 179] on div "Work Orders" at bounding box center [167, 180] width 45 height 11
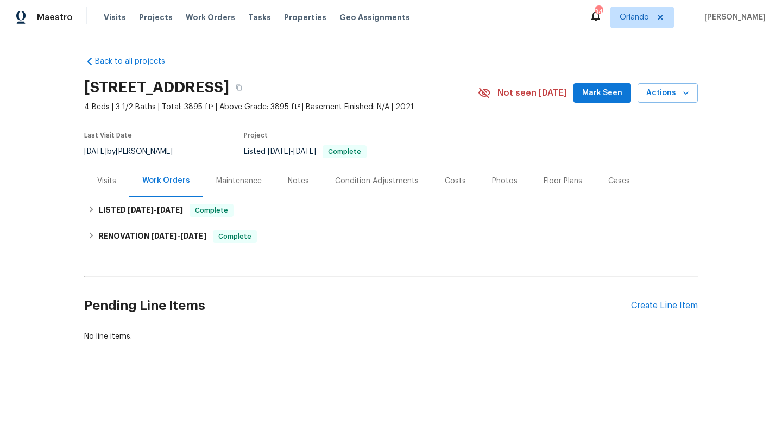
click at [106, 177] on div "Visits" at bounding box center [106, 180] width 19 height 11
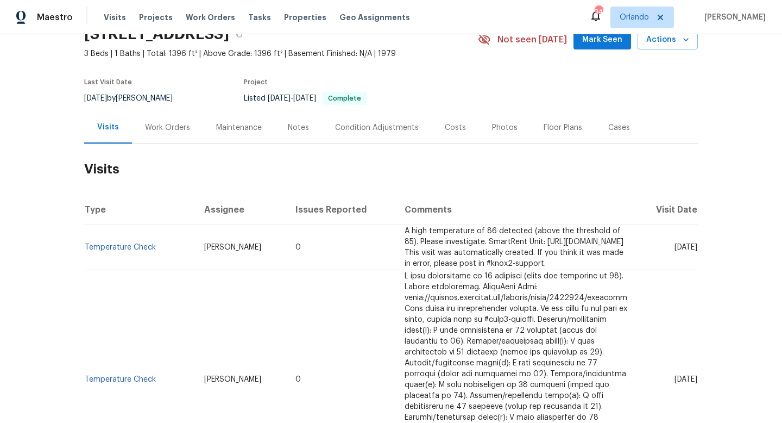
scroll to position [54, 0]
click at [168, 132] on div "Work Orders" at bounding box center [167, 127] width 71 height 32
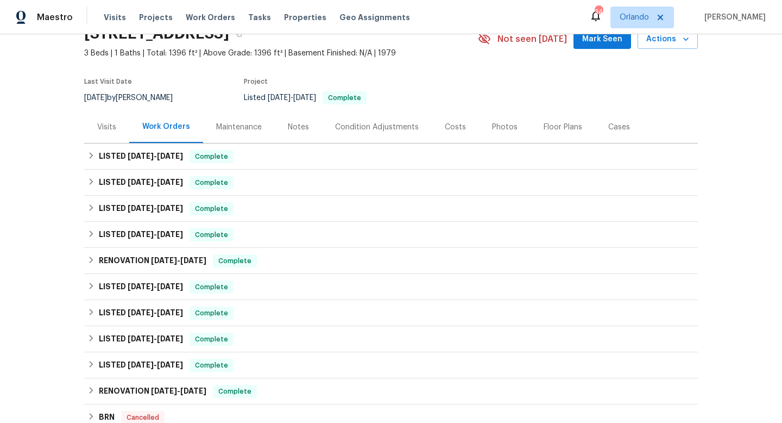
click at [601, 129] on div "Cases" at bounding box center [619, 127] width 48 height 32
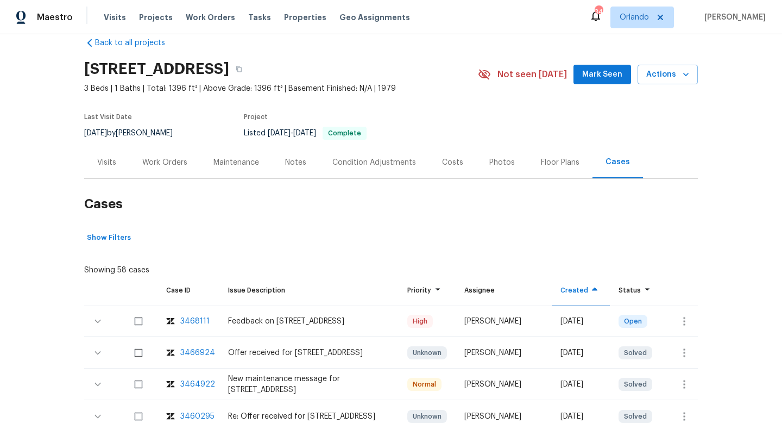
scroll to position [24, 0]
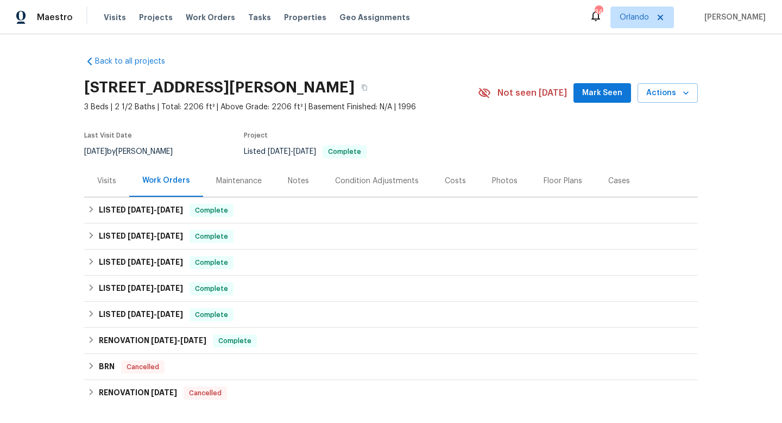
click at [151, 148] on div "9/3/2025 by Samuel Rivera" at bounding box center [135, 151] width 102 height 13
copy div "9/3/2025 by Samuel Rivera"
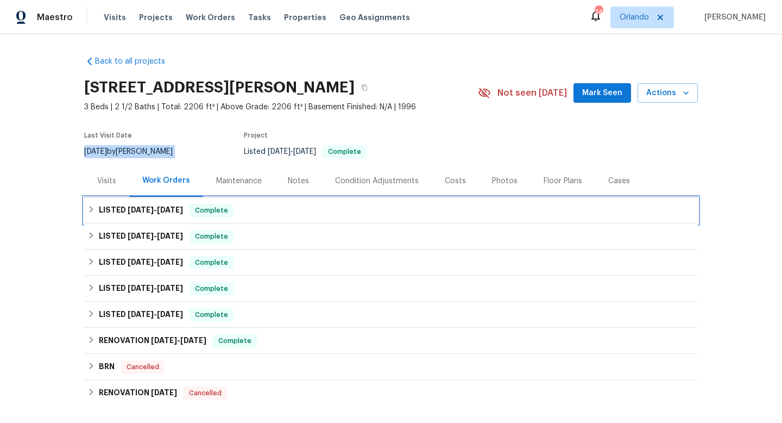
click at [140, 205] on h6 "LISTED 8/4/25 - 8/15/25" at bounding box center [141, 210] width 84 height 13
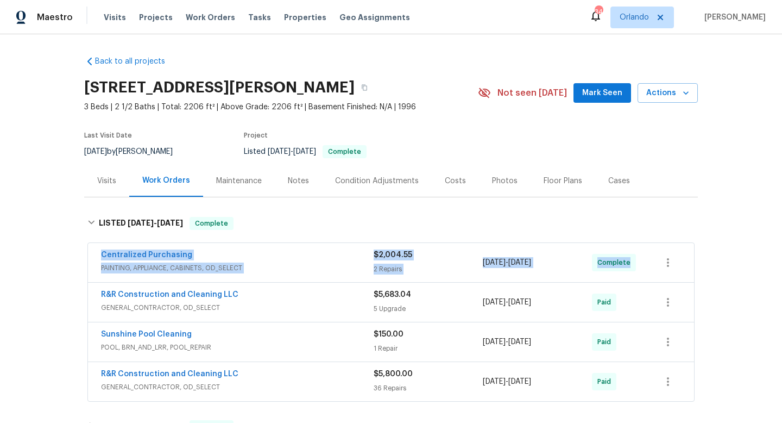
drag, startPoint x: 102, startPoint y: 251, endPoint x: 652, endPoint y: 271, distance: 551.1
click at [653, 271] on div "Centralized Purchasing PAINTING, APPLIANCE, CABINETS, OD_SELECT $2,004.55 2 Rep…" at bounding box center [390, 262] width 607 height 40
copy div "Centralized Purchasing PAINTING, APPLIANCE, CABINETS, OD_SELECT $2,004.55 2 Rep…"
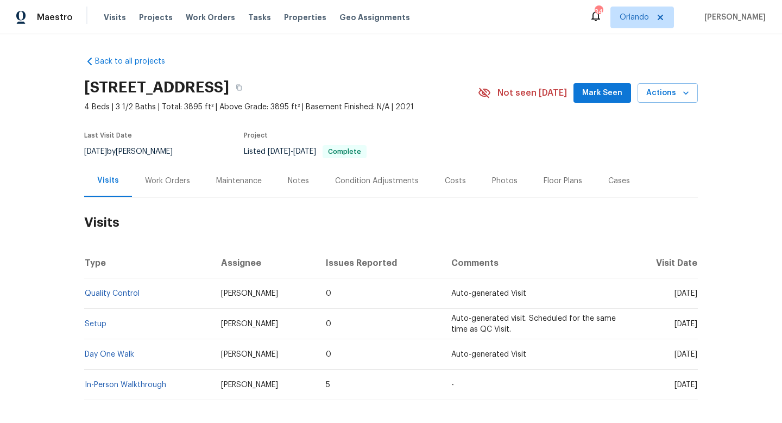
click at [180, 178] on div "Work Orders" at bounding box center [167, 180] width 45 height 11
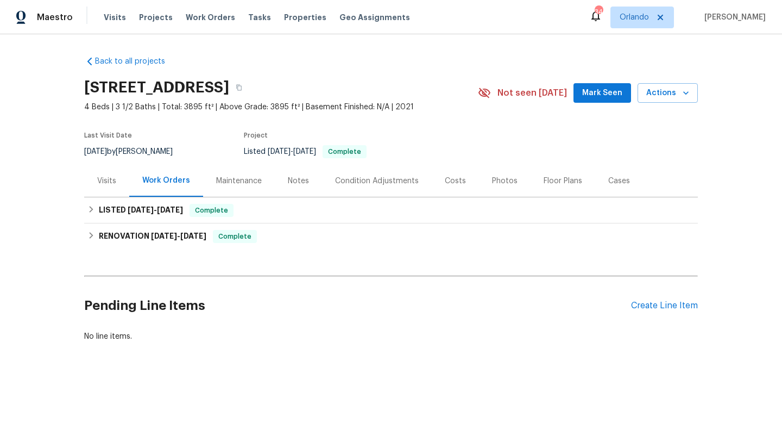
click at [615, 184] on div "Cases" at bounding box center [619, 180] width 22 height 11
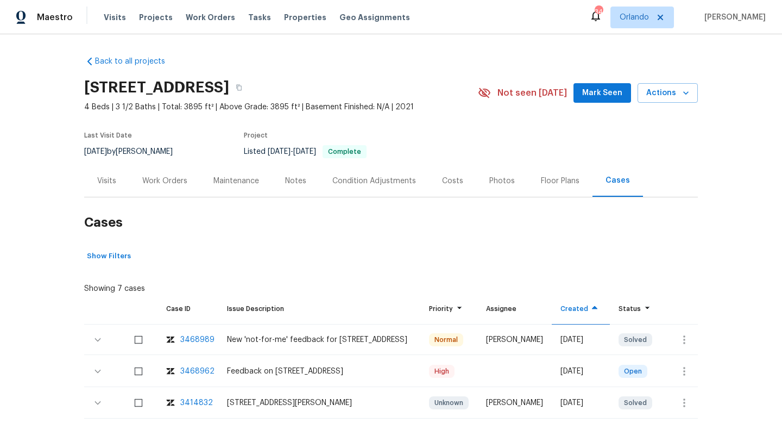
click at [131, 187] on div "Work Orders" at bounding box center [164, 181] width 71 height 32
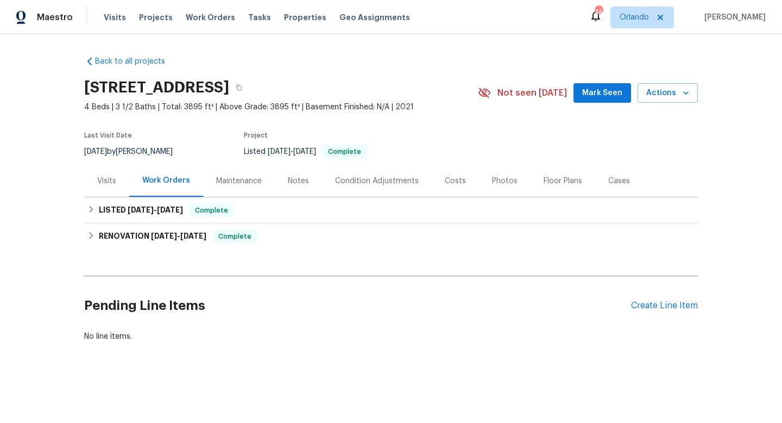
click at [113, 179] on div "Visits" at bounding box center [106, 180] width 19 height 11
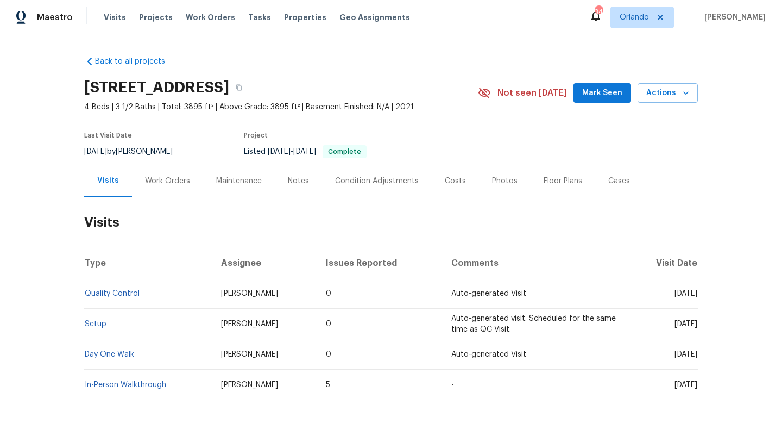
click at [622, 180] on div "Cases" at bounding box center [619, 180] width 22 height 11
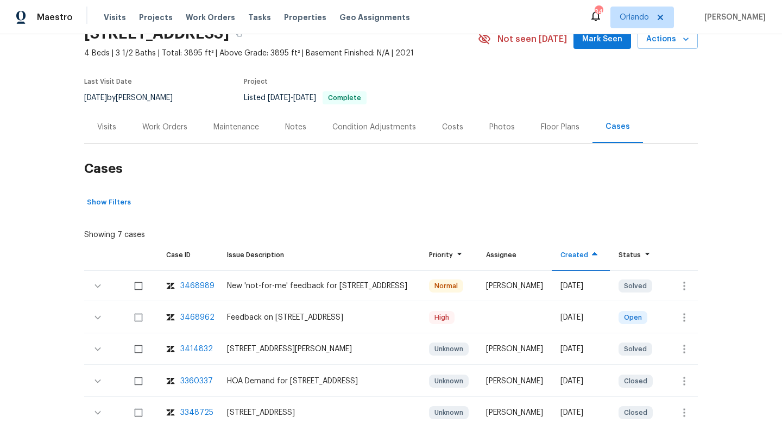
scroll to position [55, 0]
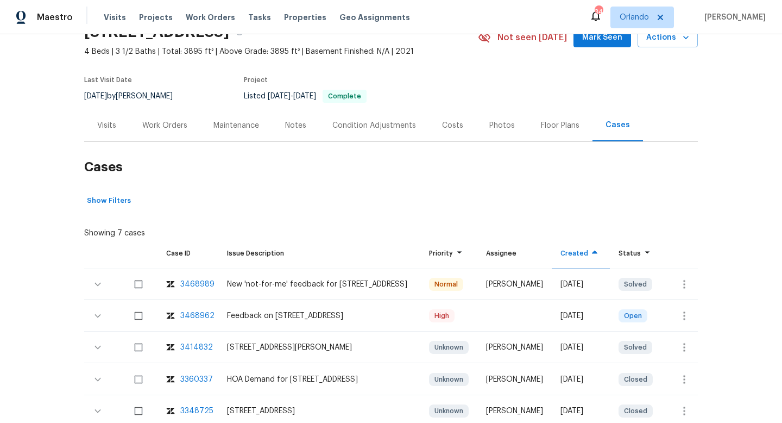
click at [670, 317] on td at bounding box center [680, 315] width 35 height 30
click at [684, 314] on icon "button" at bounding box center [684, 315] width 13 height 13
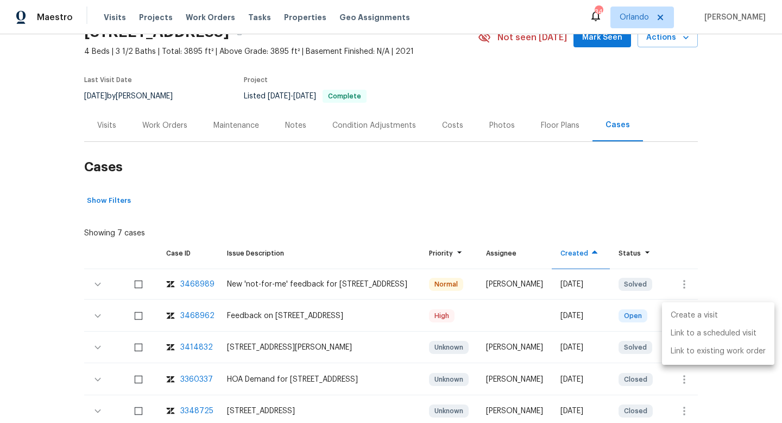
click at [684, 314] on li "Create a visit" at bounding box center [718, 315] width 112 height 18
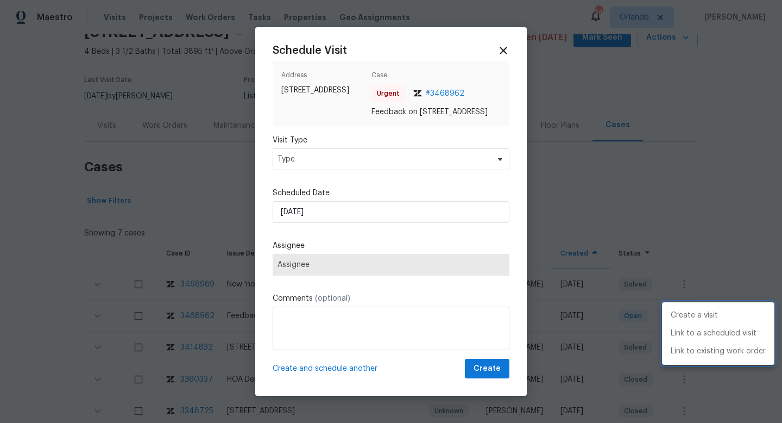
click at [287, 155] on div at bounding box center [391, 211] width 782 height 423
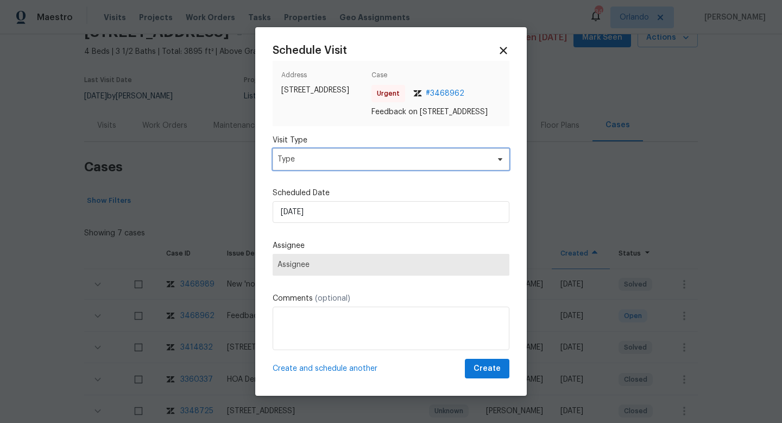
click at [287, 163] on span "Type" at bounding box center [383, 159] width 211 height 11
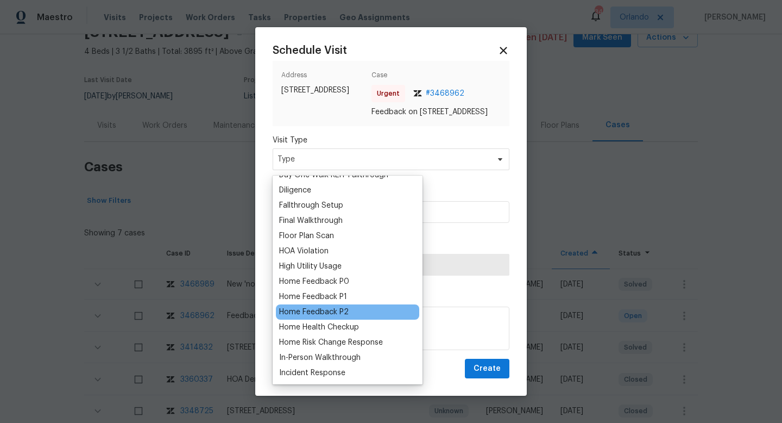
scroll to position [244, 0]
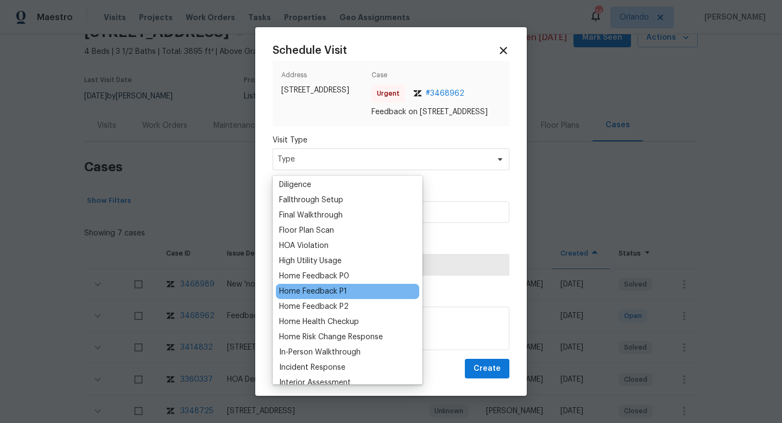
click at [338, 298] on div "Home Feedback P1" at bounding box center [347, 291] width 143 height 15
click at [335, 286] on div "Home Feedback P1" at bounding box center [313, 291] width 68 height 11
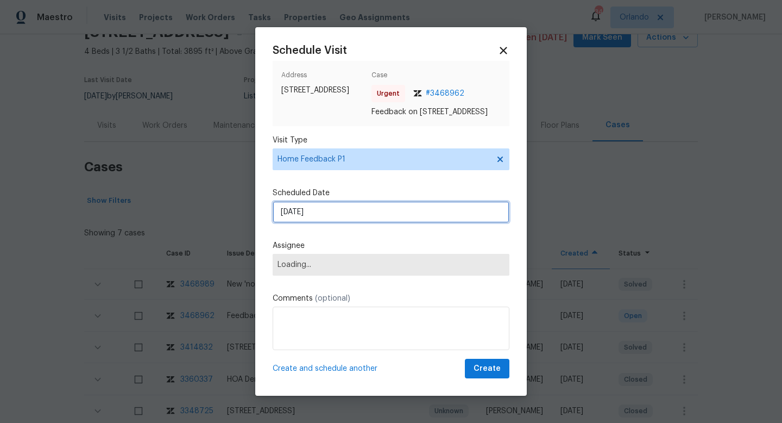
click at [312, 221] on input "[DATE]" at bounding box center [391, 212] width 237 height 22
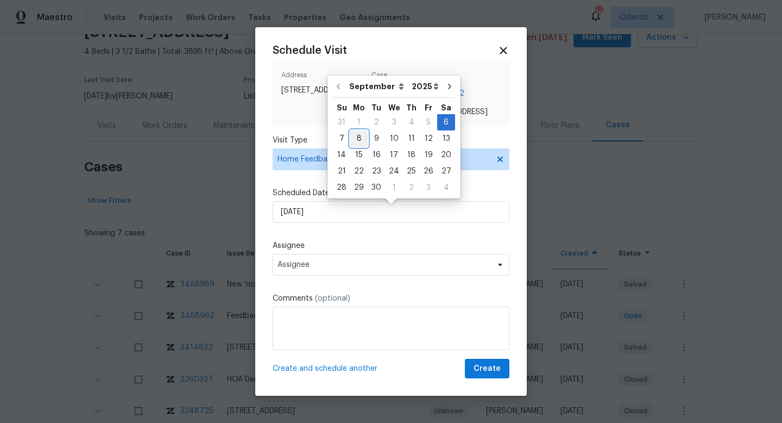
click at [361, 144] on div "8" at bounding box center [358, 138] width 17 height 15
type input "08/09/2025"
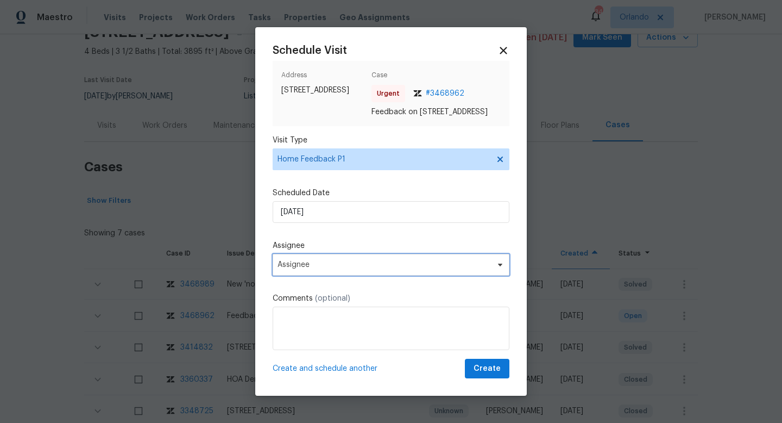
click at [314, 269] on span "Assignee" at bounding box center [384, 264] width 213 height 9
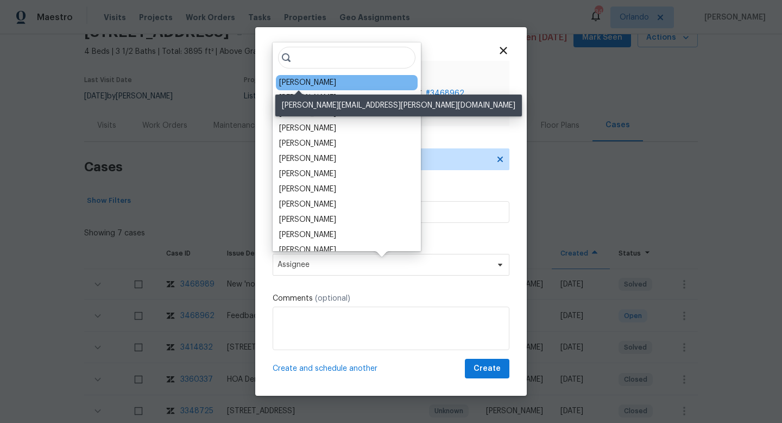
click at [301, 84] on div "Terry Tullar" at bounding box center [307, 82] width 57 height 11
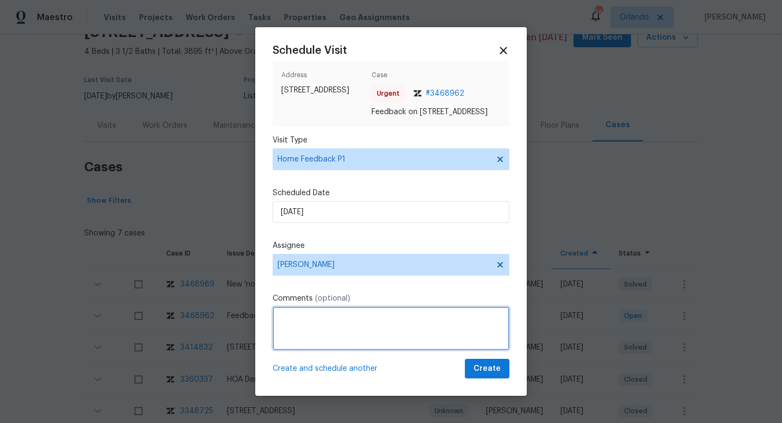
click at [315, 319] on textarea at bounding box center [391, 327] width 237 height 43
paste textarea "Buyer calling for access, after full verification, I tried to give the access b…"
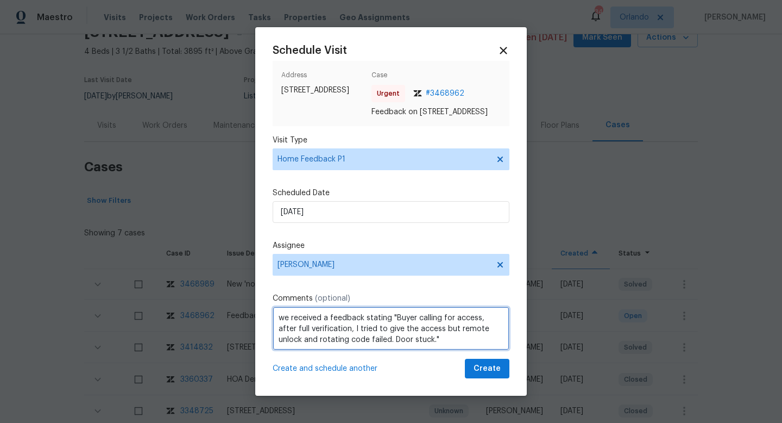
scroll to position [1, 0]
click at [285, 323] on textarea "we received a feedback stating "Buyer calling for access, after full verificati…" at bounding box center [391, 327] width 237 height 43
click at [429, 344] on textarea "We received a feedback stating "Buyer calling for access, after full verificati…" at bounding box center [391, 327] width 237 height 43
type textarea "We received a feedback stating "Buyer calling for access, after full verificati…"
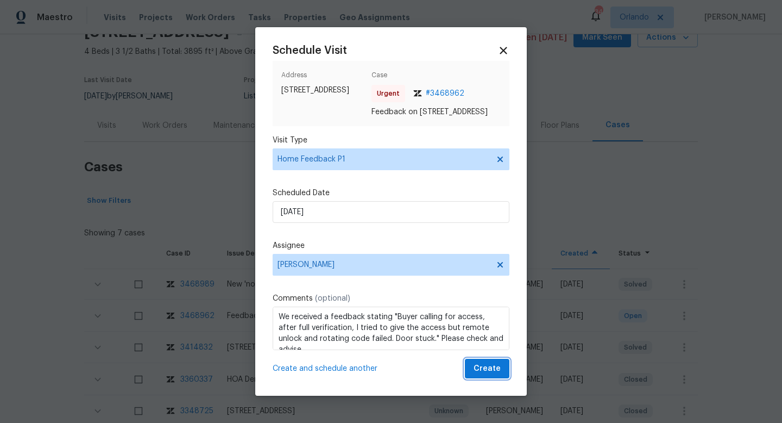
click at [482, 375] on span "Create" at bounding box center [487, 369] width 27 height 14
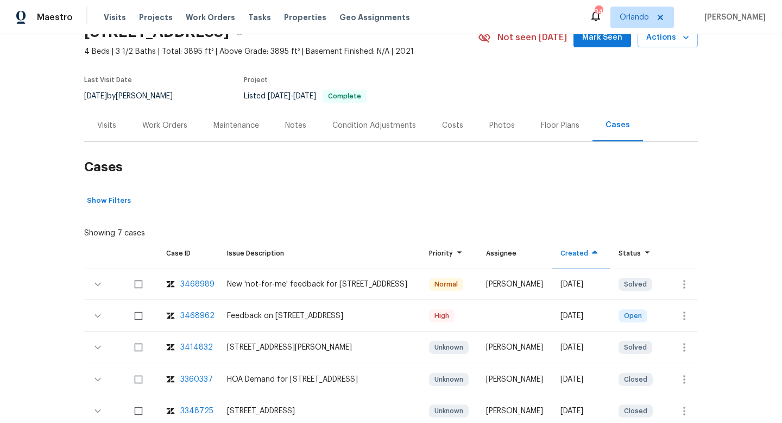
click at [142, 96] on div "8/25/2025 by Terry Tullar" at bounding box center [135, 96] width 102 height 13
copy div "8/25/2025 by Terry Tullar"
click at [142, 132] on div "Work Orders" at bounding box center [164, 125] width 71 height 32
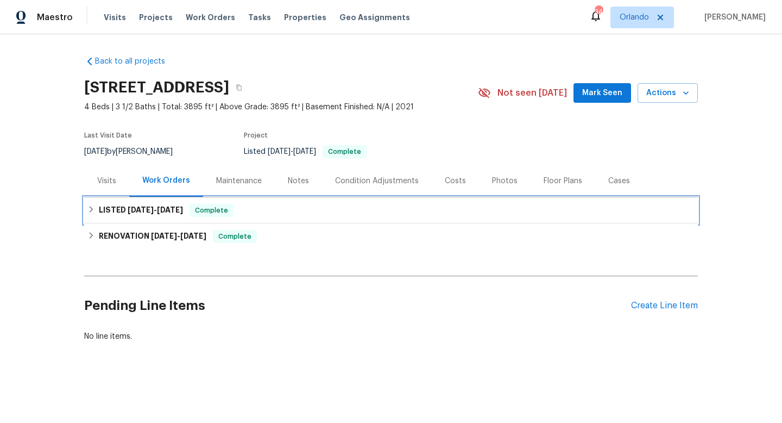
click at [160, 215] on h6 "LISTED 8/25/25 - 8/26/25" at bounding box center [141, 210] width 84 height 13
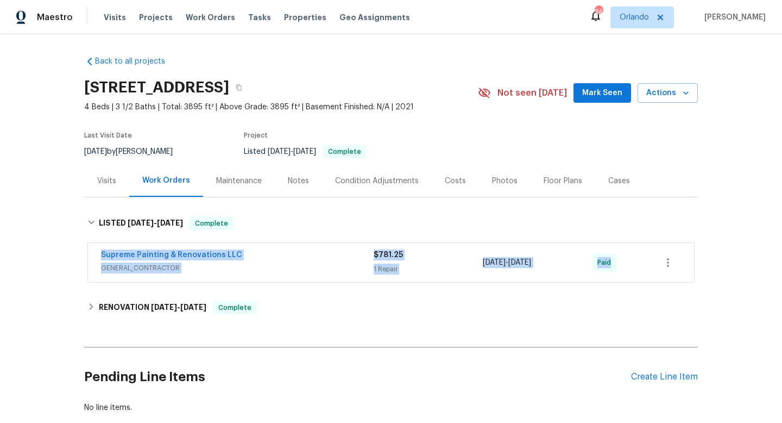
drag, startPoint x: 89, startPoint y: 256, endPoint x: 642, endPoint y: 257, distance: 553.5
click at [643, 259] on div "Supreme Painting & Renovations LLC GENERAL_CONTRACTOR $781.25 1 Repair 8/25/202…" at bounding box center [391, 262] width 606 height 39
copy div "Supreme Painting & Renovations LLC GENERAL_CONTRACTOR $781.25 1 Repair 8/25/202…"
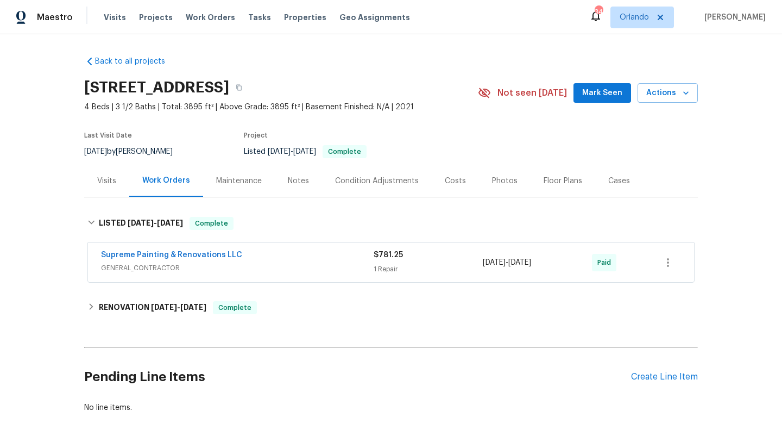
click at [114, 181] on div "Visits" at bounding box center [106, 180] width 19 height 11
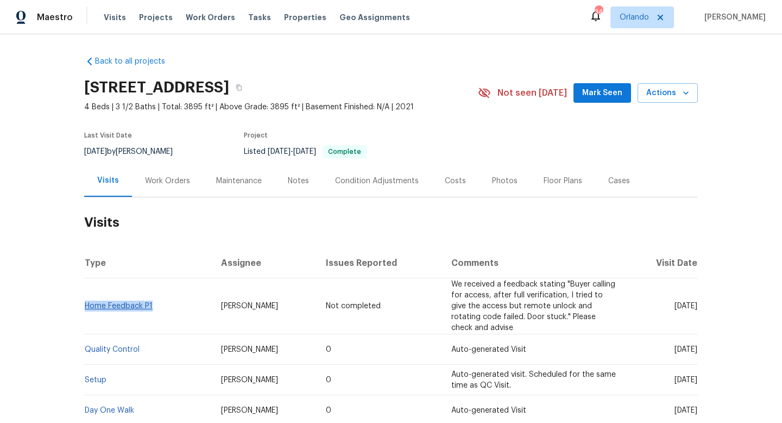
drag, startPoint x: 160, startPoint y: 311, endPoint x: 87, endPoint y: 307, distance: 73.5
click at [87, 307] on td "Home Feedback P1" at bounding box center [148, 306] width 128 height 56
copy link "Home Feedback P1"
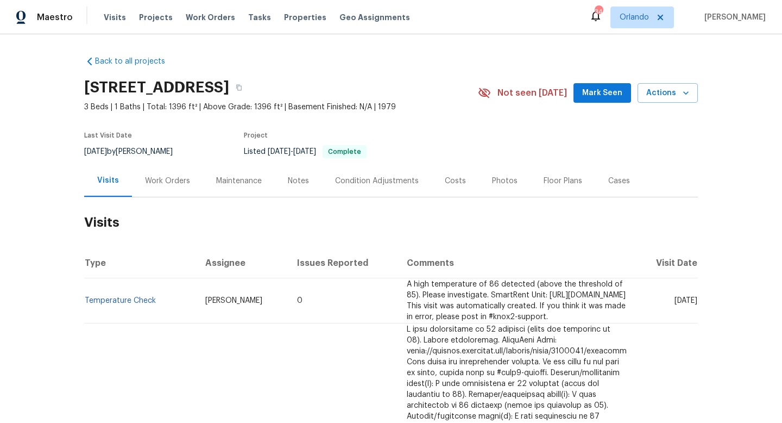
click at [152, 184] on div "Work Orders" at bounding box center [167, 180] width 45 height 11
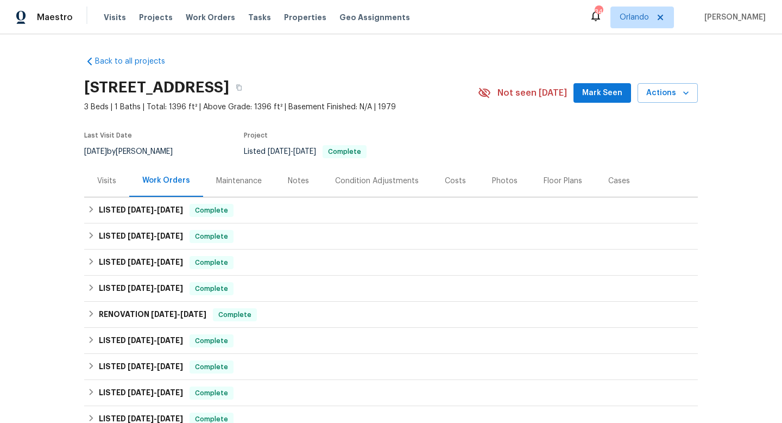
click at [608, 184] on div "Cases" at bounding box center [619, 180] width 22 height 11
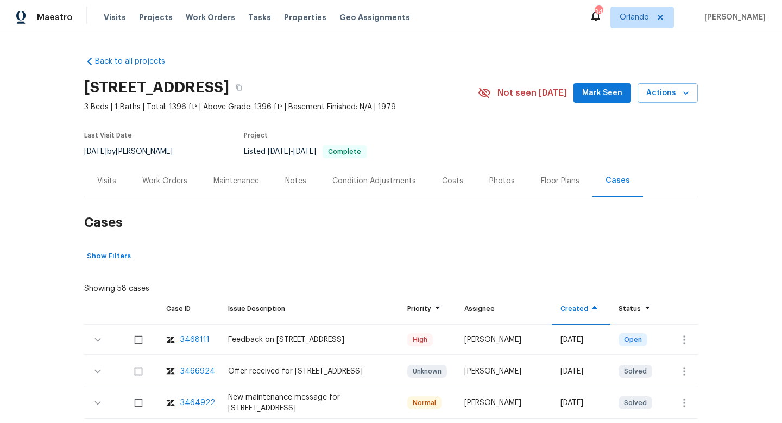
scroll to position [113, 0]
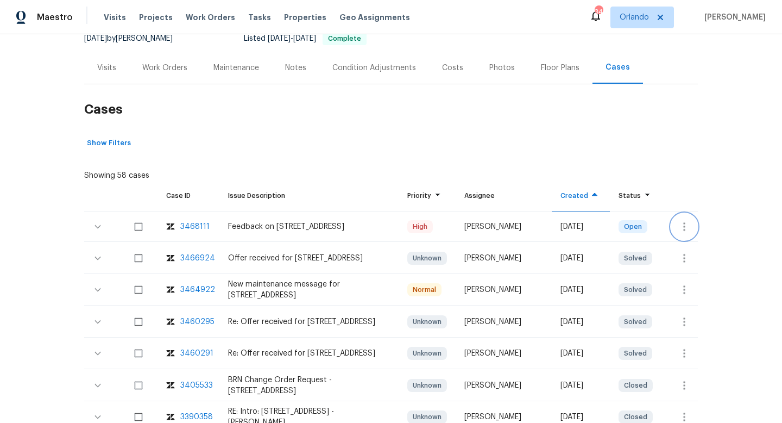
click at [679, 218] on button "button" at bounding box center [684, 226] width 26 height 26
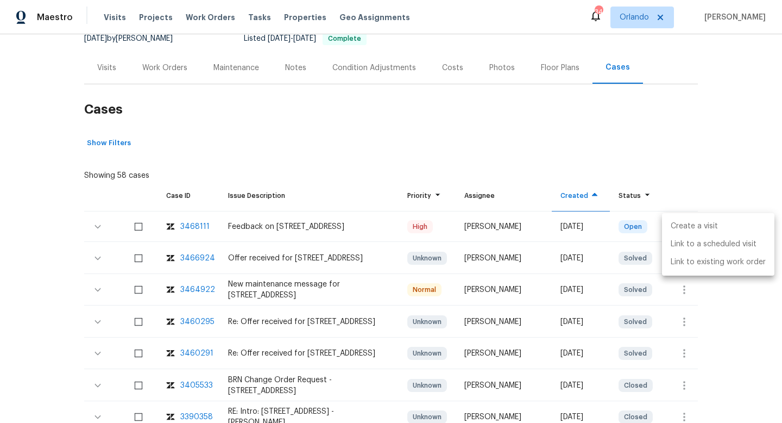
click at [673, 221] on li "Create a visit" at bounding box center [718, 226] width 112 height 18
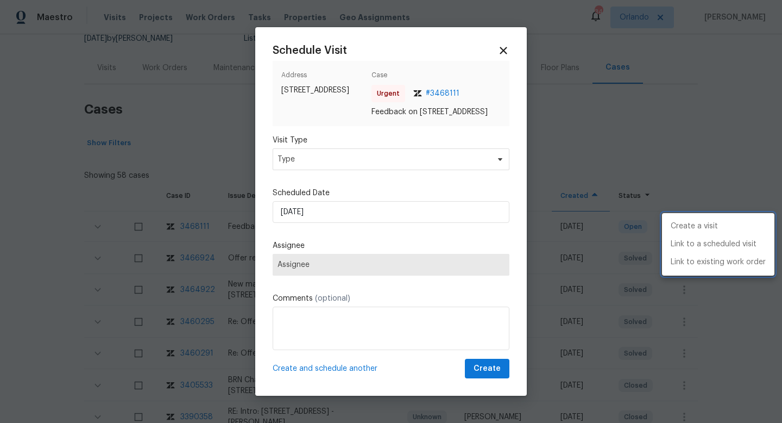
click at [296, 158] on div at bounding box center [391, 211] width 782 height 423
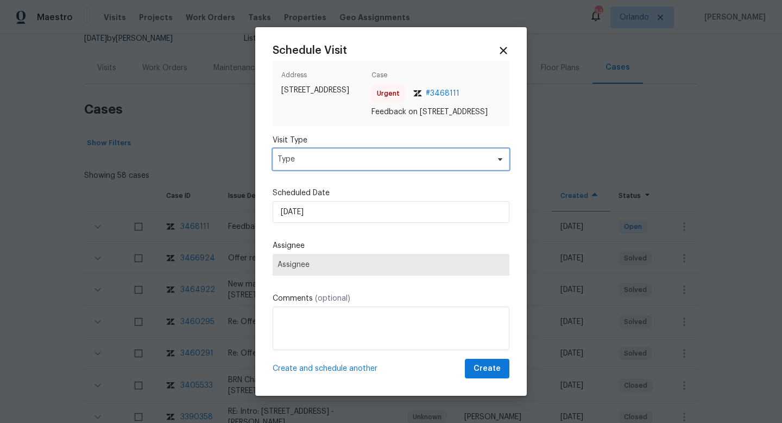
click at [295, 163] on span "Type" at bounding box center [383, 159] width 211 height 11
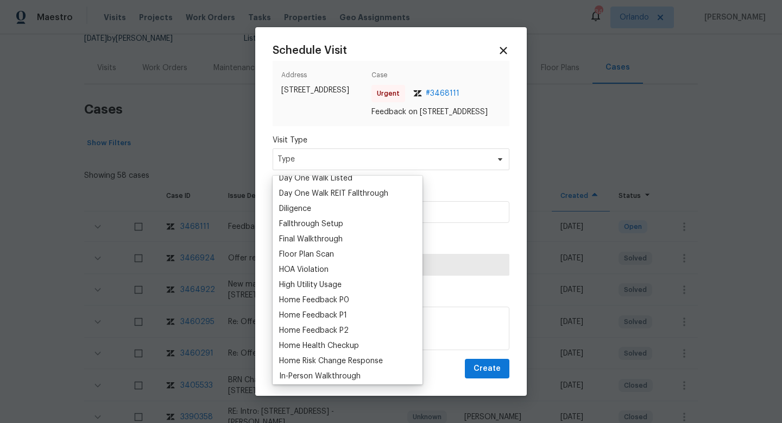
scroll to position [267, 0]
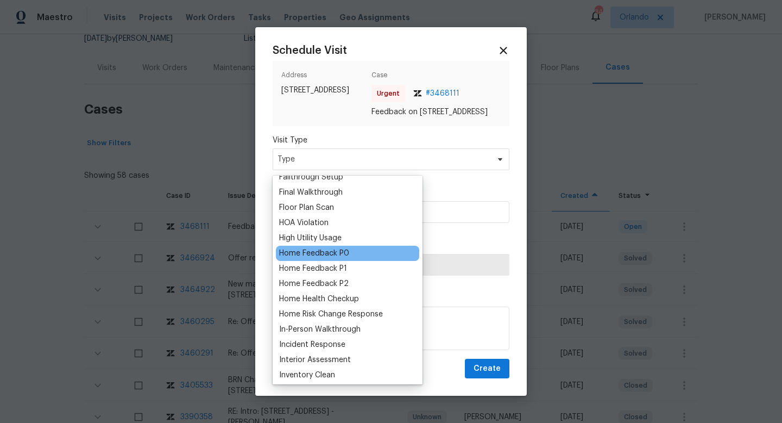
click at [322, 248] on div "Home Feedback P0" at bounding box center [314, 253] width 70 height 11
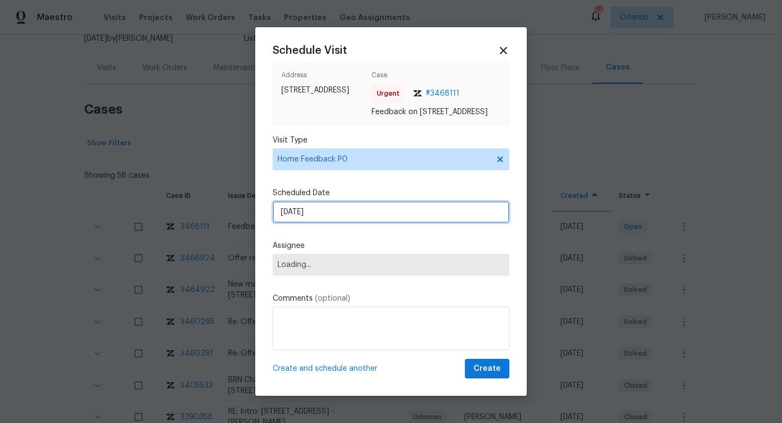
click at [316, 218] on input "[DATE]" at bounding box center [391, 212] width 237 height 22
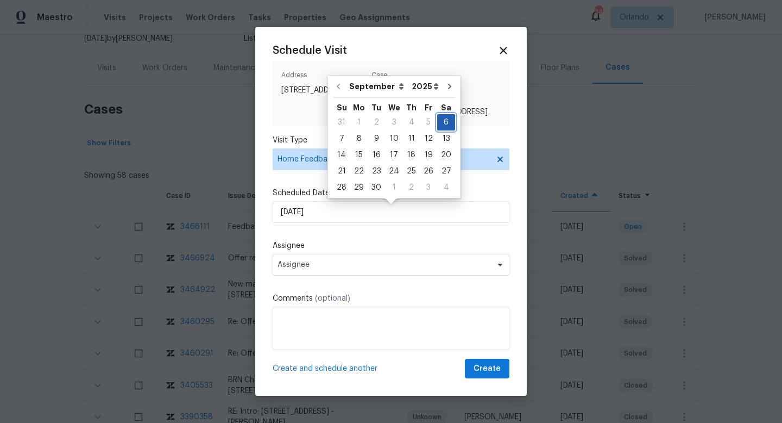
click at [448, 122] on div "6" at bounding box center [446, 122] width 18 height 15
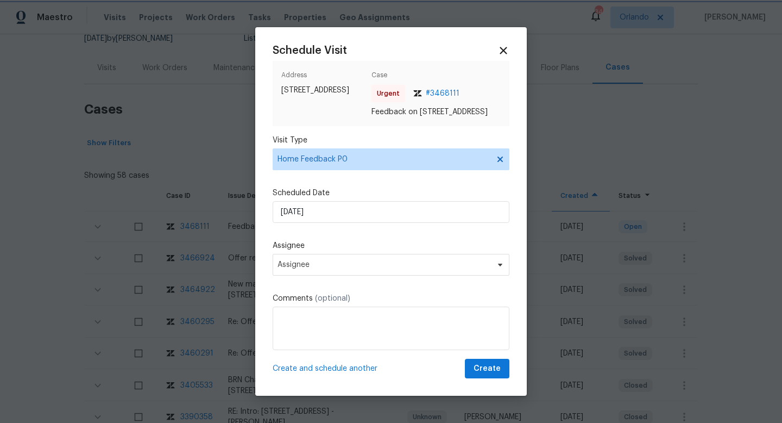
click at [475, 123] on div "Address [STREET_ADDRESS] Case Urgent # 3468111 Feedback on [STREET_ADDRESS]" at bounding box center [391, 93] width 237 height 65
click at [301, 275] on span "Assignee" at bounding box center [391, 265] width 237 height 22
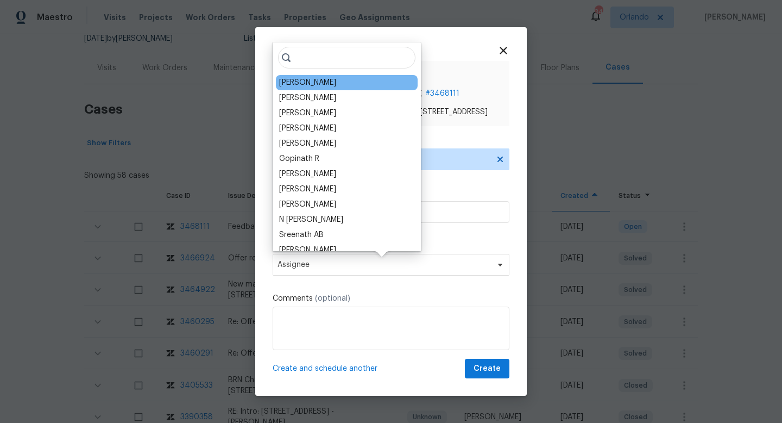
click at [303, 86] on div "[PERSON_NAME]" at bounding box center [307, 82] width 57 height 11
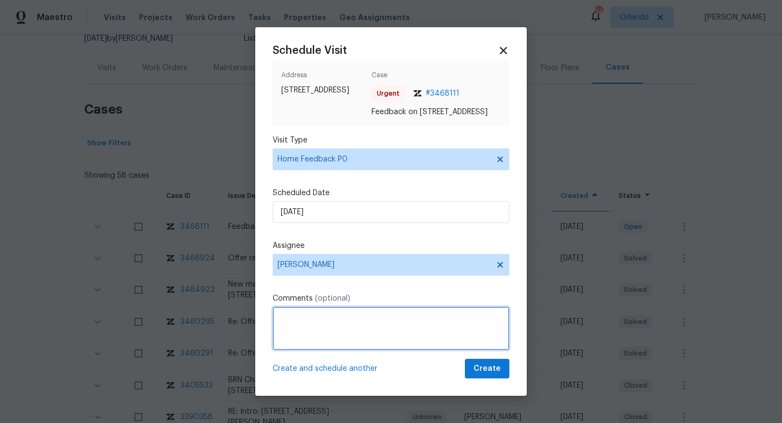
click at [390, 331] on textarea at bounding box center [391, 327] width 237 height 43
paste textarea "Agent was able to get in using LB but as per agent doors are jammed"
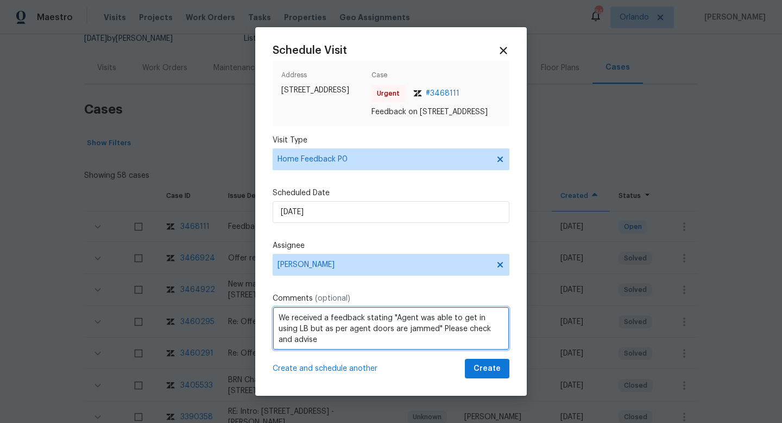
type textarea "We received a feedback stating "Agent was able to get in using LB but as per ag…"
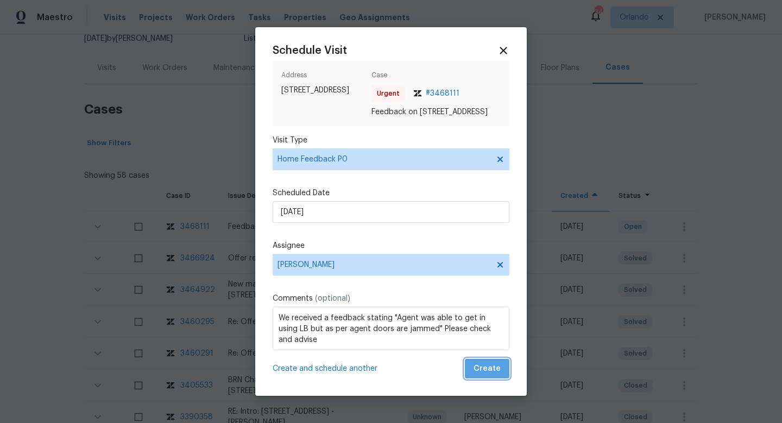
click at [494, 369] on span "Create" at bounding box center [487, 369] width 27 height 14
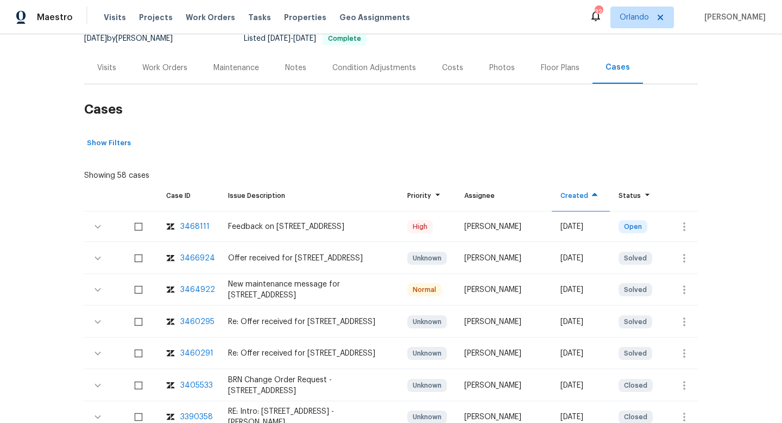
scroll to position [0, 0]
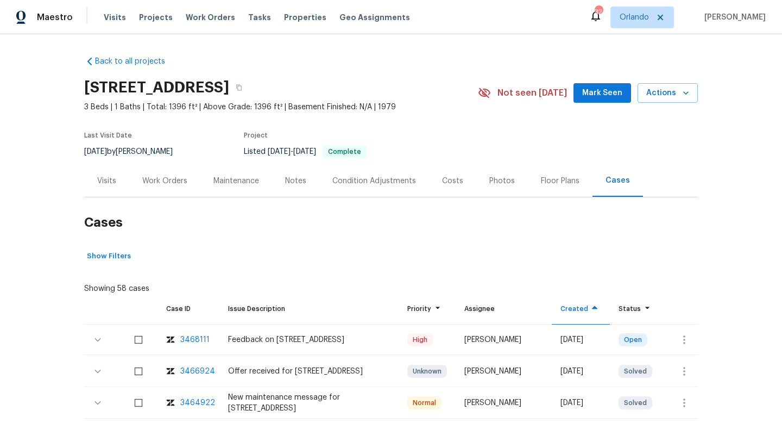
click at [155, 152] on div "[DATE] by [PERSON_NAME]" at bounding box center [135, 151] width 102 height 13
copy div "[DATE] by [PERSON_NAME]"
click at [156, 189] on div "Work Orders" at bounding box center [164, 181] width 71 height 32
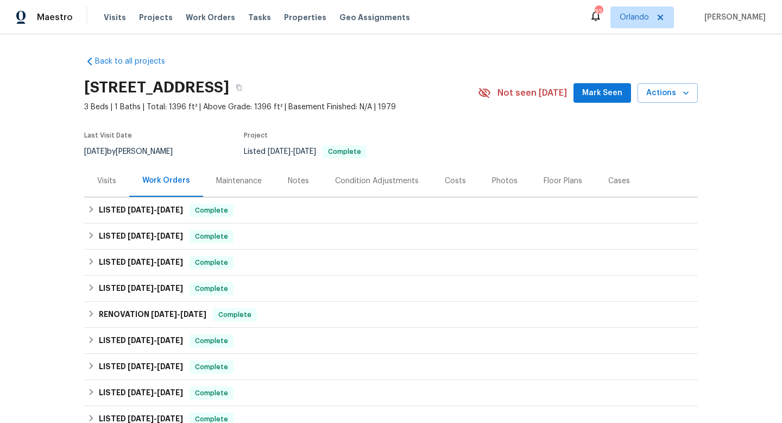
click at [109, 180] on div "Visits" at bounding box center [106, 180] width 19 height 11
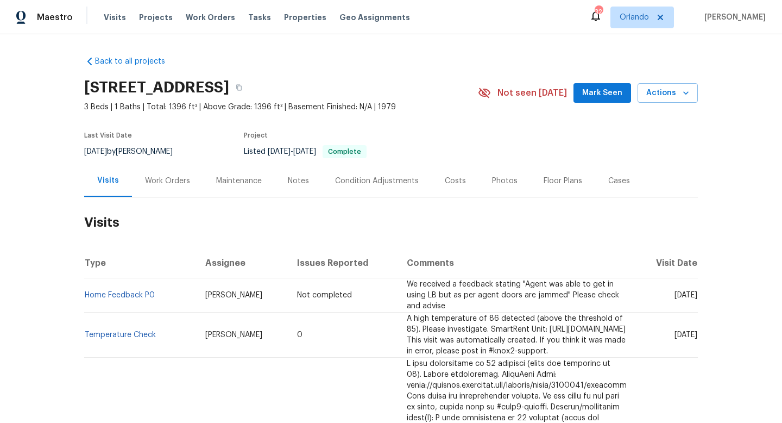
click at [136, 177] on div "Work Orders" at bounding box center [167, 181] width 71 height 32
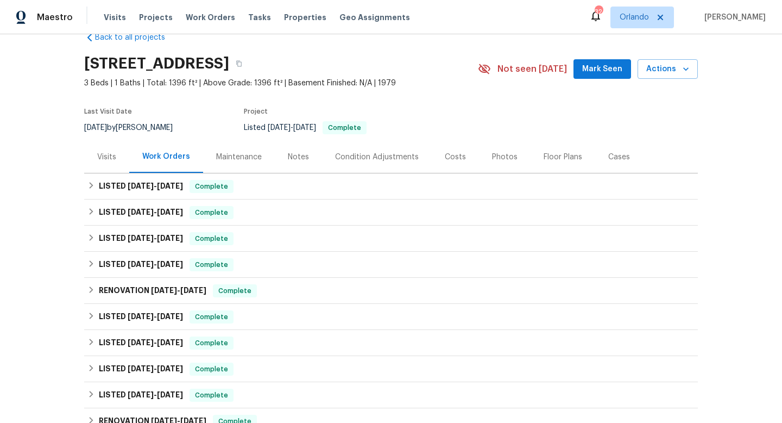
scroll to position [27, 0]
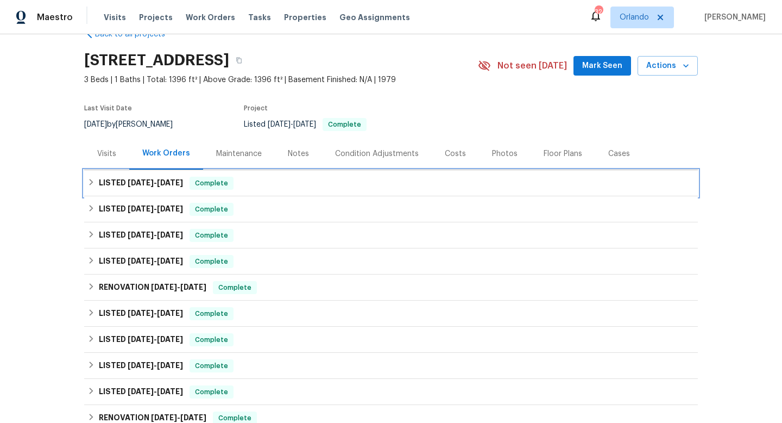
click at [167, 184] on span "[DATE]" at bounding box center [170, 183] width 26 height 8
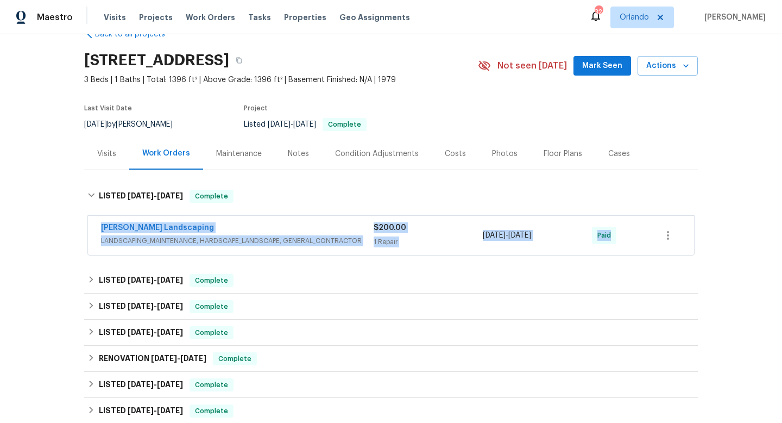
drag, startPoint x: 94, startPoint y: 222, endPoint x: 627, endPoint y: 236, distance: 533.0
click at [627, 237] on div "[PERSON_NAME] Landscaping LANDSCAPING_MAINTENANCE, HARDSCAPE_LANDSCAPE, GENERAL…" at bounding box center [391, 235] width 606 height 39
copy div "[PERSON_NAME] Landscaping LANDSCAPING_MAINTENANCE, HARDSCAPE_LANDSCAPE, GENERAL…"
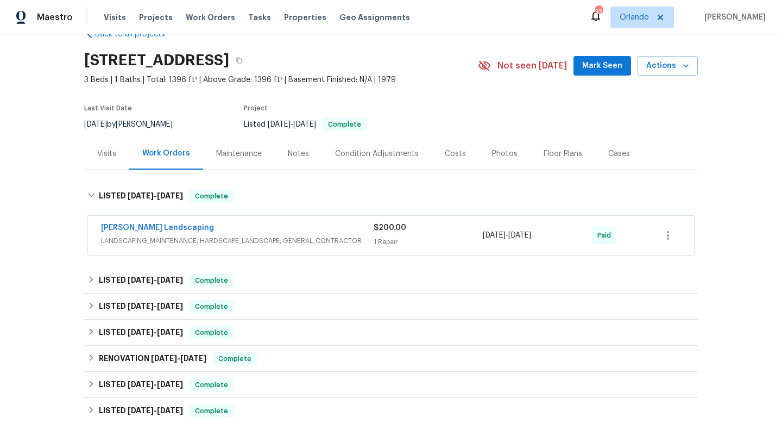
click at [110, 161] on div "Visits" at bounding box center [106, 153] width 45 height 32
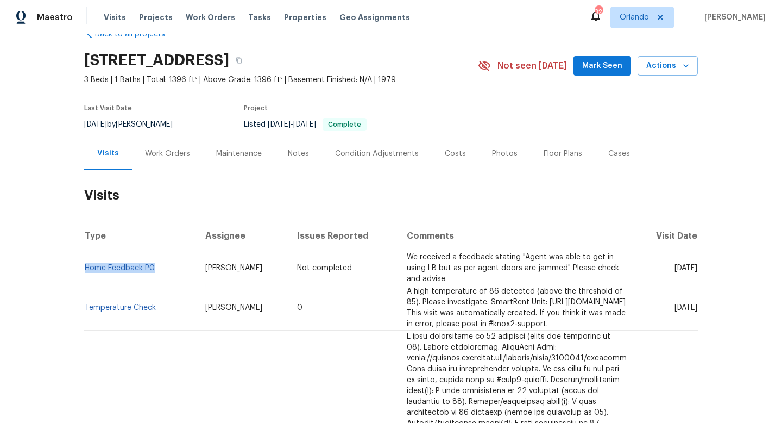
drag, startPoint x: 162, startPoint y: 269, endPoint x: 85, endPoint y: 267, distance: 76.6
click at [85, 267] on td "Home Feedback P0" at bounding box center [140, 268] width 112 height 34
copy link "Home Feedback P0"
